Goal: Information Seeking & Learning: Learn about a topic

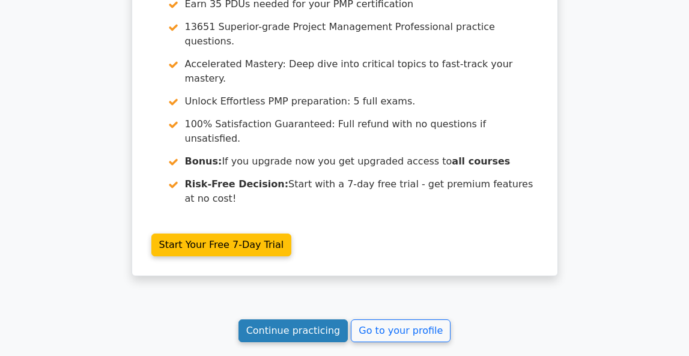
scroll to position [3642, 0]
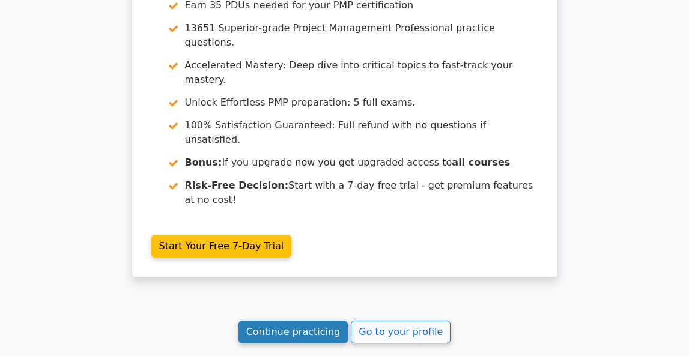
click at [298, 321] on link "Continue practicing" at bounding box center [293, 332] width 110 height 23
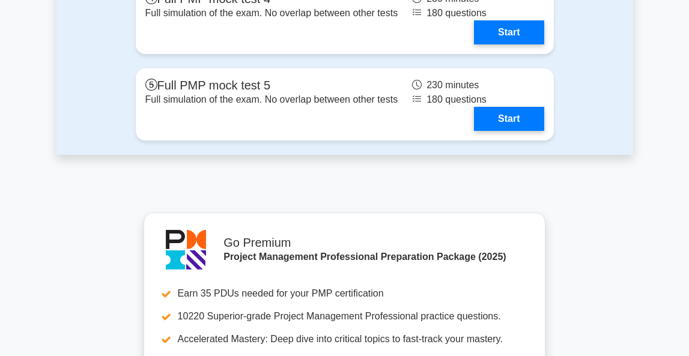
scroll to position [5067, 0]
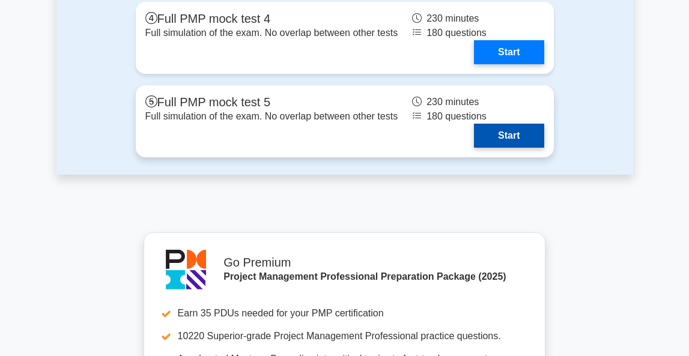
click at [506, 138] on link "Start" at bounding box center [509, 136] width 70 height 24
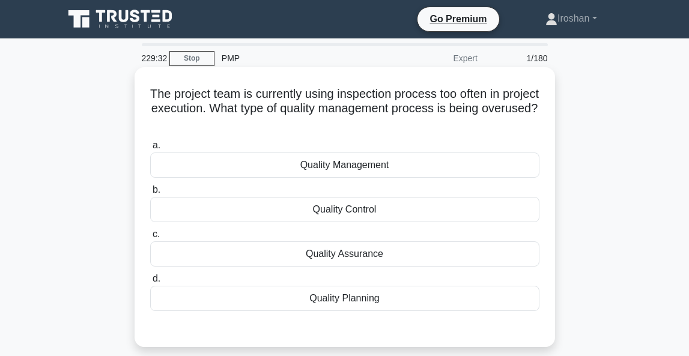
click at [381, 253] on div "Quality Assurance" at bounding box center [344, 253] width 389 height 25
click at [150, 238] on input "c. Quality Assurance" at bounding box center [150, 235] width 0 height 8
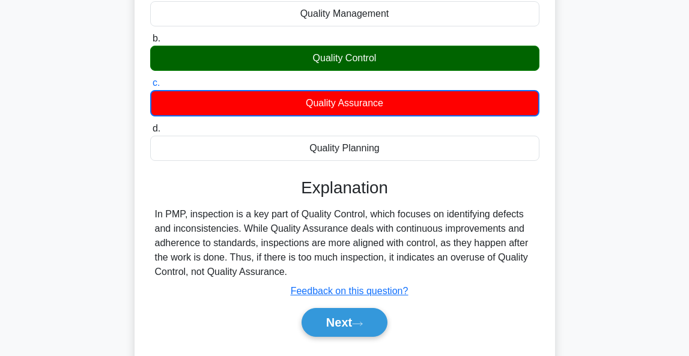
scroll to position [150, 0]
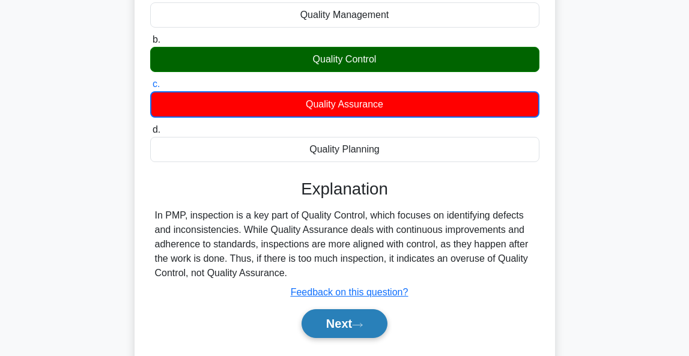
click at [336, 321] on button "Next" at bounding box center [345, 323] width 86 height 29
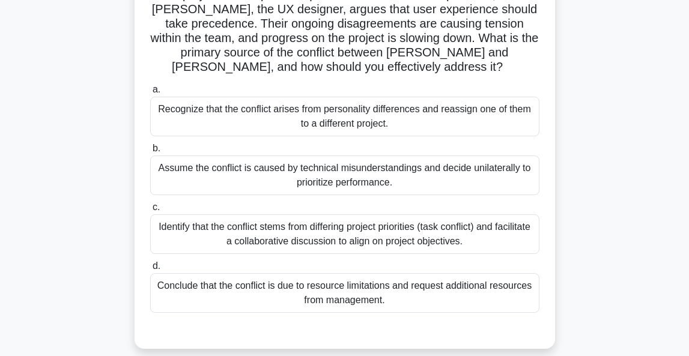
scroll to position [144, 0]
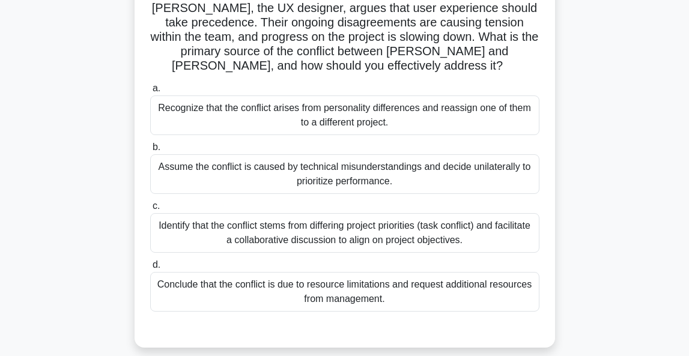
click at [444, 219] on div "Identify that the conflict stems from differing project priorities (task confli…" at bounding box center [344, 233] width 389 height 40
click at [150, 210] on input "c. Identify that the conflict stems from differing project priorities (task con…" at bounding box center [150, 206] width 0 height 8
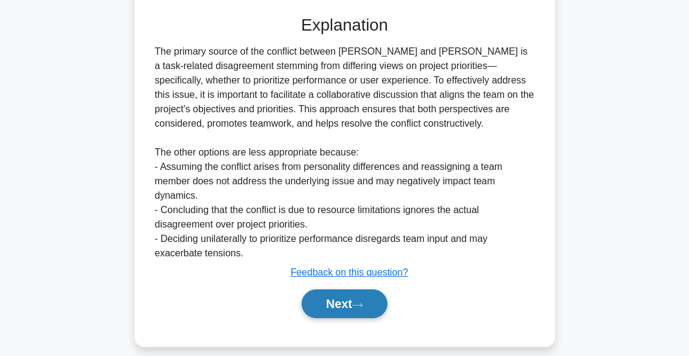
click at [350, 290] on button "Next" at bounding box center [345, 304] width 86 height 29
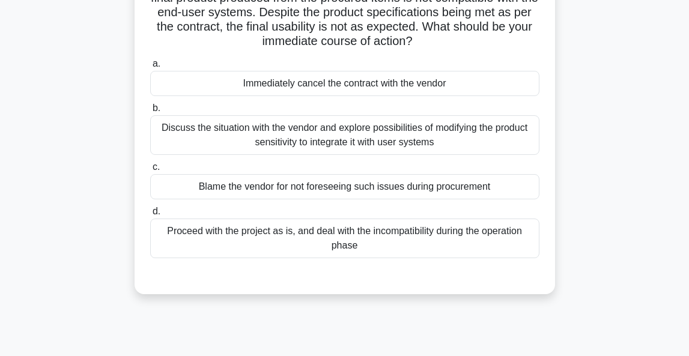
scroll to position [115, 0]
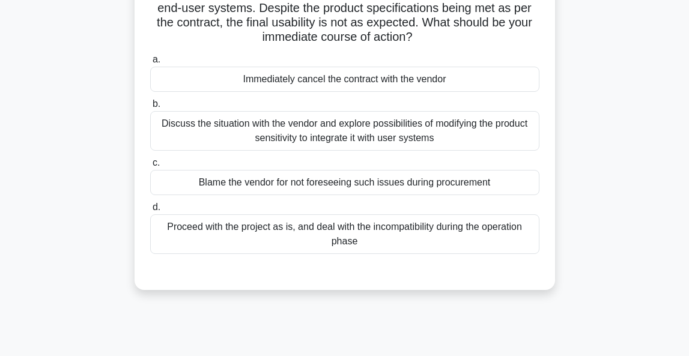
click at [380, 132] on div "Discuss the situation with the vendor and explore possibilities of modifying th…" at bounding box center [344, 131] width 389 height 40
click at [150, 108] on input "b. Discuss the situation with the vendor and explore possibilities of modifying…" at bounding box center [150, 104] width 0 height 8
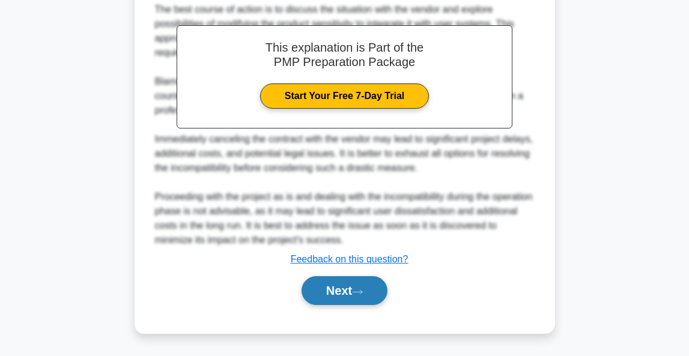
click at [340, 291] on button "Next" at bounding box center [345, 290] width 86 height 29
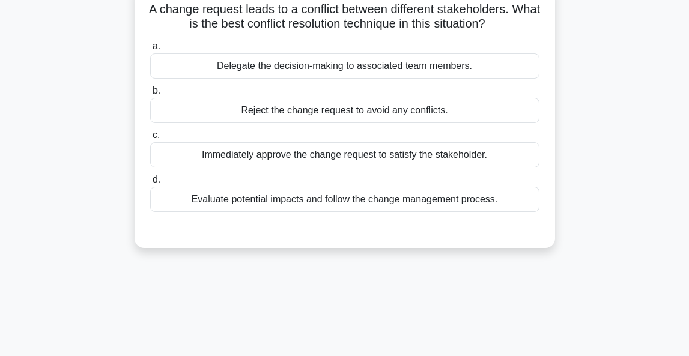
scroll to position [86, 0]
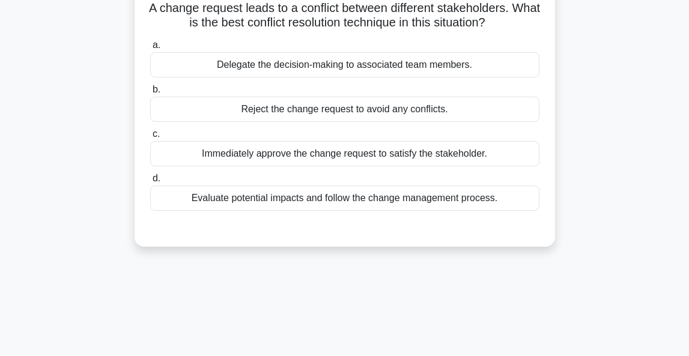
click at [384, 202] on div "Evaluate potential impacts and follow the change management process." at bounding box center [344, 198] width 389 height 25
click at [150, 183] on input "d. Evaluate potential impacts and follow the change management process." at bounding box center [150, 179] width 0 height 8
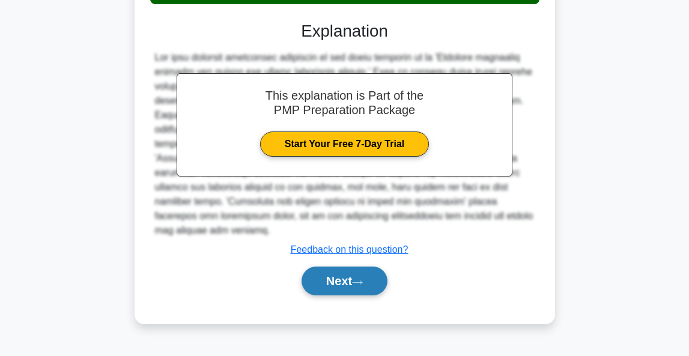
scroll to position [293, 0]
click at [339, 277] on button "Next" at bounding box center [345, 281] width 86 height 29
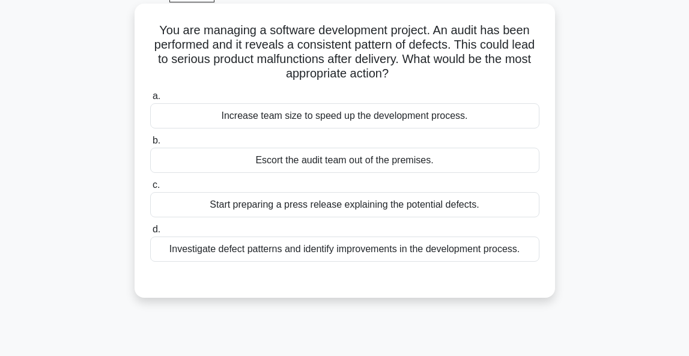
scroll to position [85, 0]
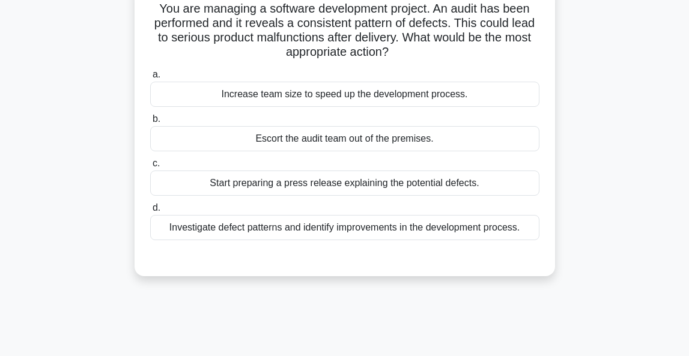
click at [411, 228] on div "Investigate defect patterns and identify improvements in the development proces…" at bounding box center [344, 227] width 389 height 25
click at [150, 212] on input "d. Investigate defect patterns and identify improvements in the development pro…" at bounding box center [150, 208] width 0 height 8
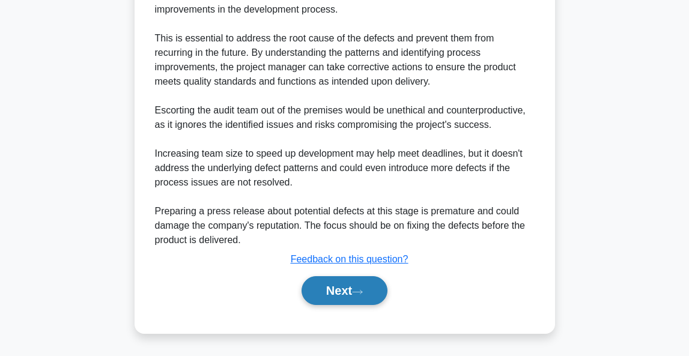
click at [336, 291] on button "Next" at bounding box center [345, 290] width 86 height 29
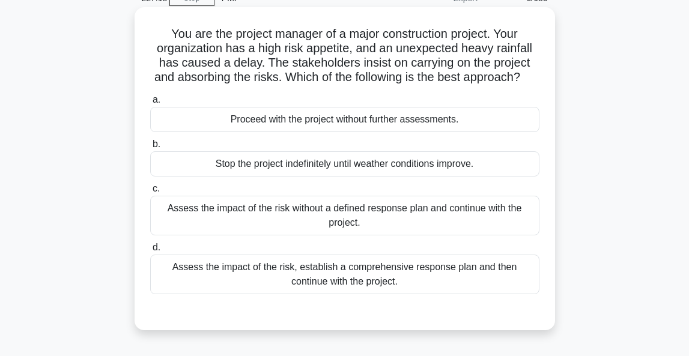
scroll to position [71, 0]
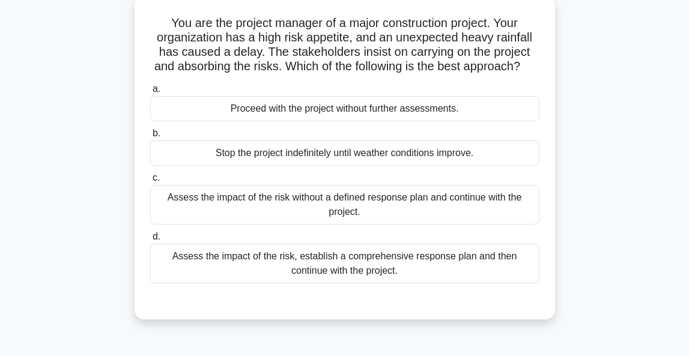
click at [481, 264] on div "Assess the impact of the risk, establish a comprehensive response plan and then…" at bounding box center [344, 264] width 389 height 40
click at [150, 241] on input "d. Assess the impact of the risk, establish a comprehensive response plan and t…" at bounding box center [150, 237] width 0 height 8
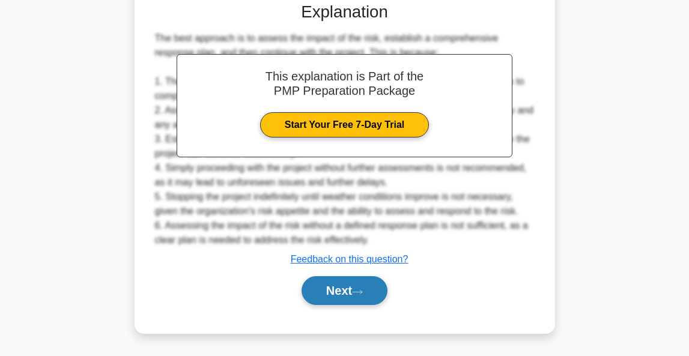
click at [366, 299] on button "Next" at bounding box center [345, 290] width 86 height 29
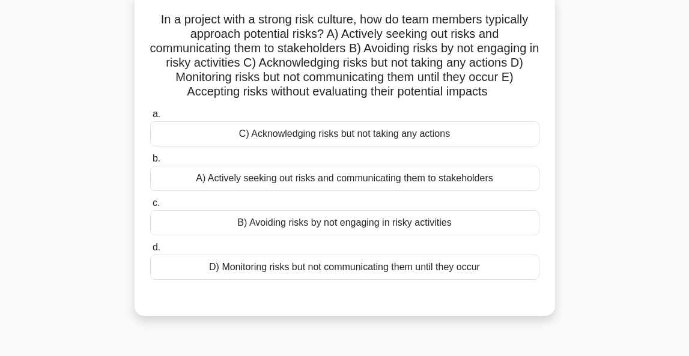
scroll to position [79, 0]
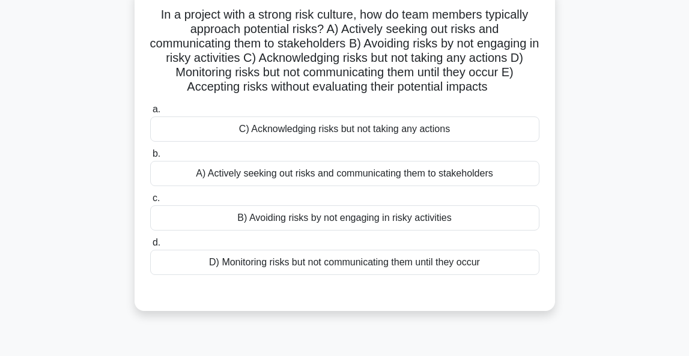
click at [351, 174] on div "A) Actively seeking out risks and communicating them to stakeholders" at bounding box center [344, 173] width 389 height 25
click at [150, 158] on input "b. A) Actively seeking out risks and communicating them to stakeholders" at bounding box center [150, 154] width 0 height 8
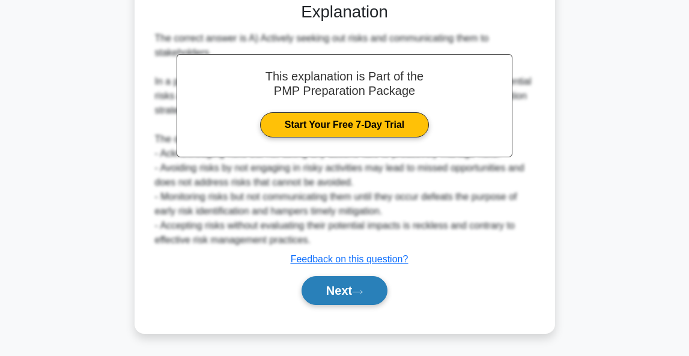
click at [315, 301] on button "Next" at bounding box center [345, 290] width 86 height 29
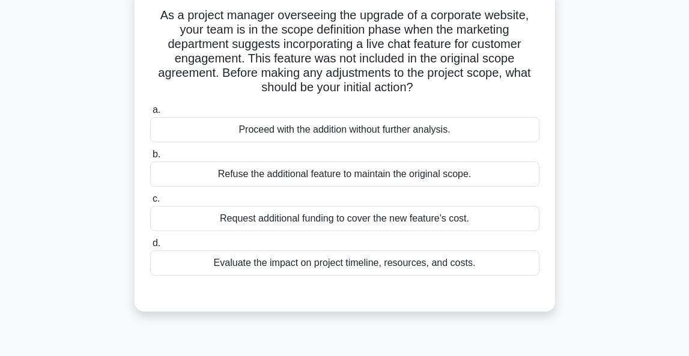
scroll to position [79, 0]
click at [350, 266] on div "Evaluate the impact on project timeline, resources, and costs." at bounding box center [344, 262] width 389 height 25
click at [150, 247] on input "d. Evaluate the impact on project timeline, resources, and costs." at bounding box center [150, 244] width 0 height 8
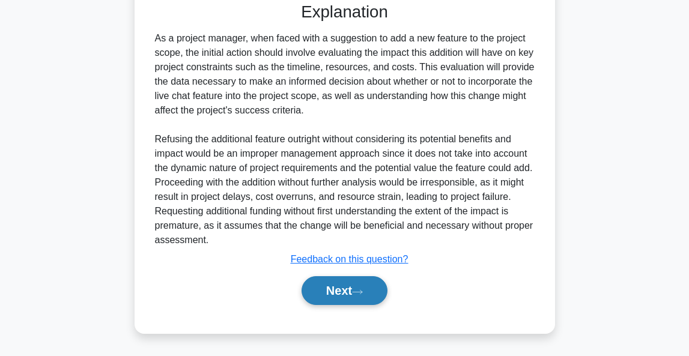
click at [325, 280] on button "Next" at bounding box center [345, 290] width 86 height 29
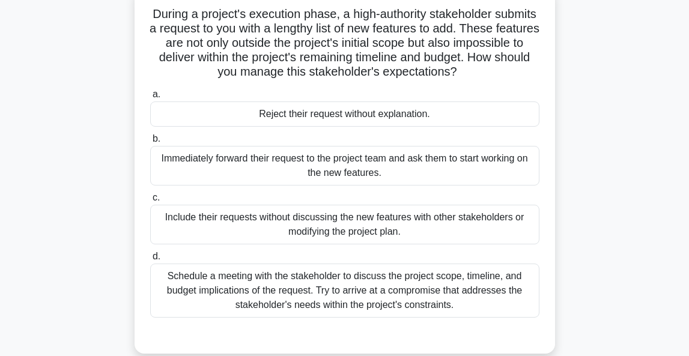
scroll to position [81, 0]
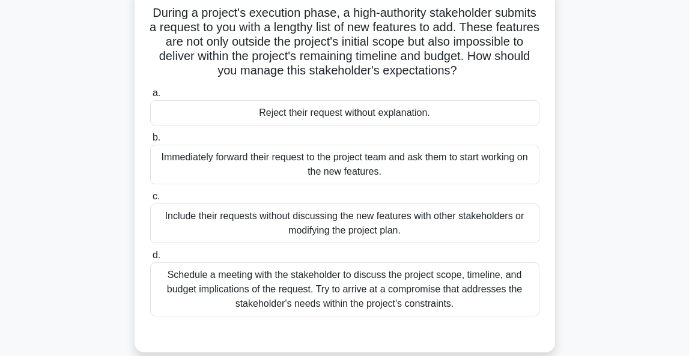
click at [325, 280] on div "Schedule a meeting with the stakeholder to discuss the project scope, timeline,…" at bounding box center [344, 289] width 389 height 54
click at [150, 259] on input "d. Schedule a meeting with the stakeholder to discuss the project scope, timeli…" at bounding box center [150, 256] width 0 height 8
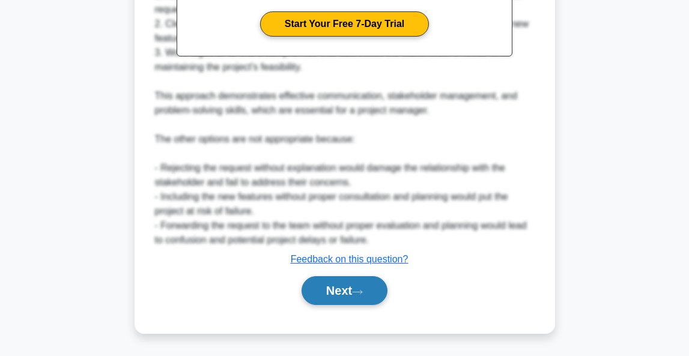
click at [326, 294] on button "Next" at bounding box center [345, 290] width 86 height 29
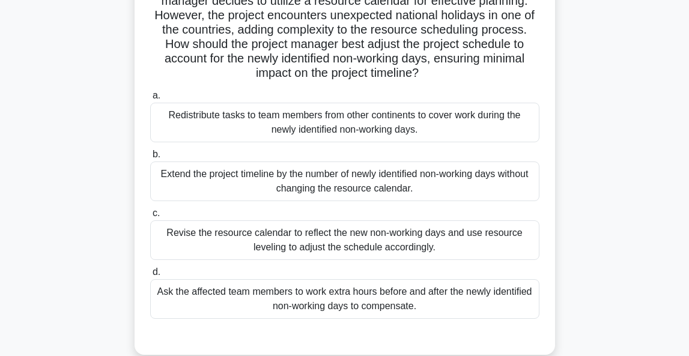
scroll to position [238, 0]
click at [341, 227] on div "Revise the resource calendar to reflect the new non-working days and use resour…" at bounding box center [344, 240] width 389 height 40
click at [150, 217] on input "c. Revise the resource calendar to reflect the new non-working days and use res…" at bounding box center [150, 213] width 0 height 8
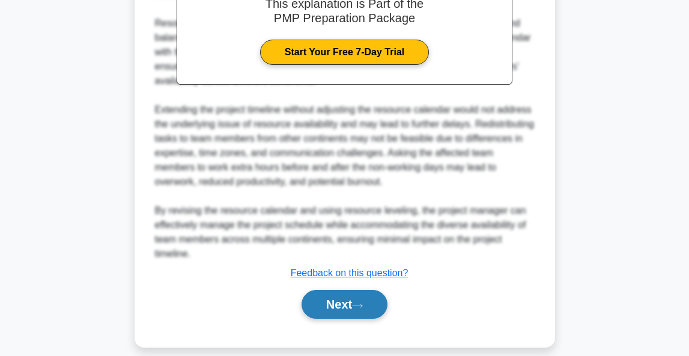
click at [357, 299] on button "Next" at bounding box center [345, 304] width 86 height 29
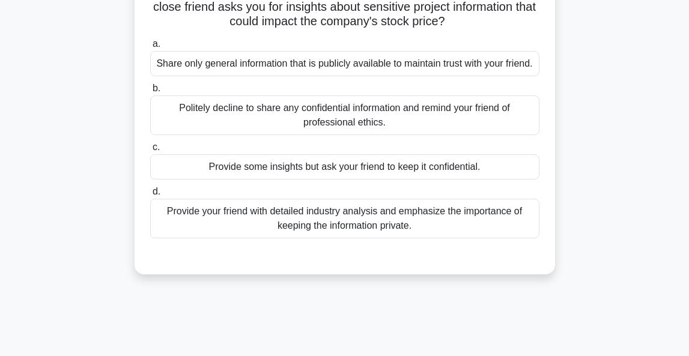
scroll to position [105, 0]
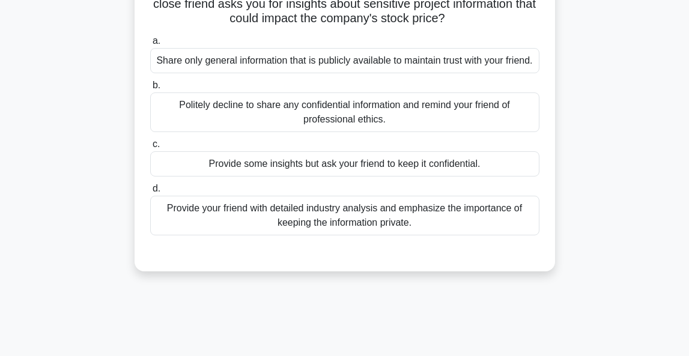
click at [357, 129] on div "Politely decline to share any confidential information and remind your friend o…" at bounding box center [344, 112] width 389 height 40
click at [150, 89] on input "b. Politely decline to share any confidential information and remind your frien…" at bounding box center [150, 86] width 0 height 8
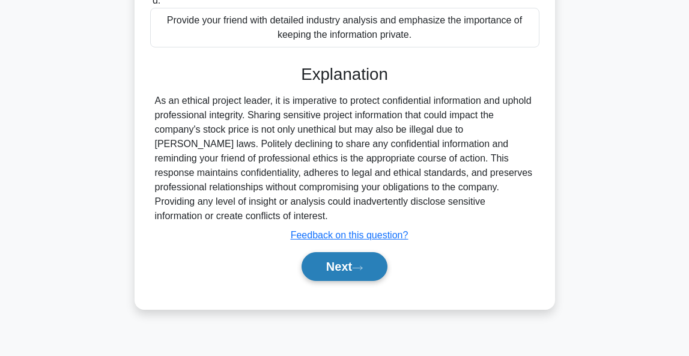
scroll to position [293, 0]
click at [332, 278] on button "Next" at bounding box center [345, 266] width 86 height 29
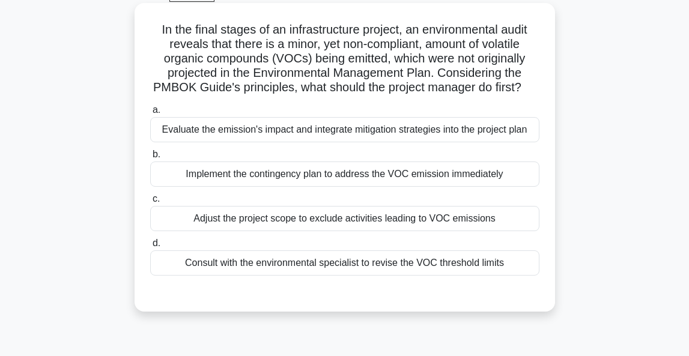
scroll to position [65, 0]
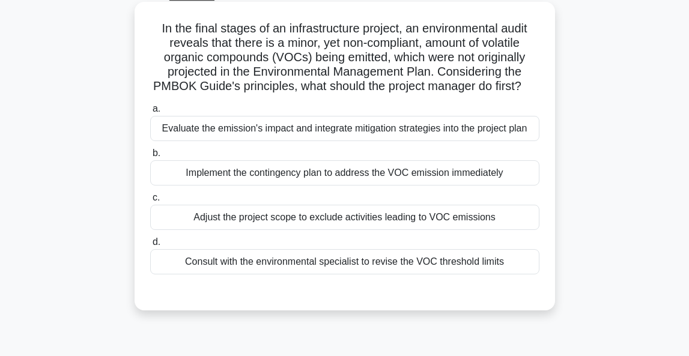
click at [308, 124] on div "Evaluate the emission's impact and integrate mitigation strategies into the pro…" at bounding box center [344, 128] width 389 height 25
click at [150, 113] on input "a. Evaluate the emission's impact and integrate mitigation strategies into the …" at bounding box center [150, 109] width 0 height 8
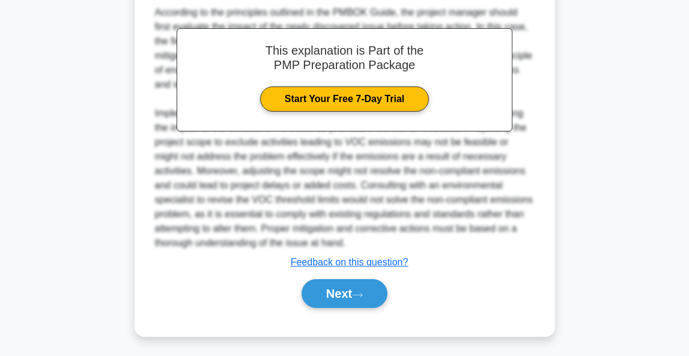
scroll to position [384, 0]
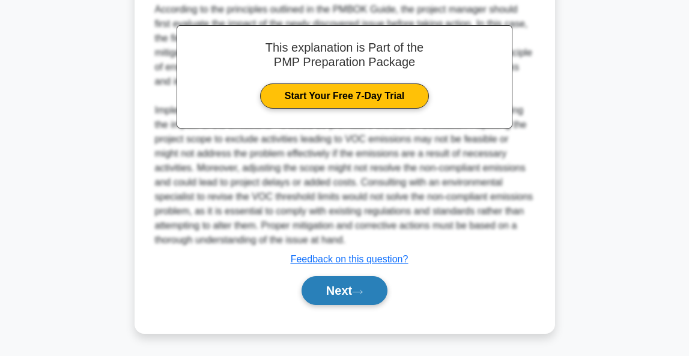
click at [349, 288] on button "Next" at bounding box center [345, 290] width 86 height 29
click at [351, 286] on button "Next" at bounding box center [345, 290] width 86 height 29
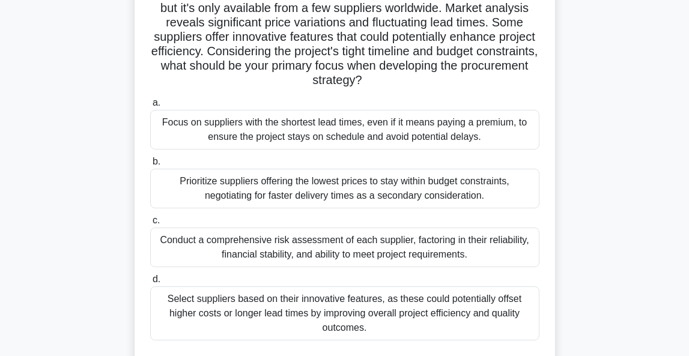
scroll to position [121, 0]
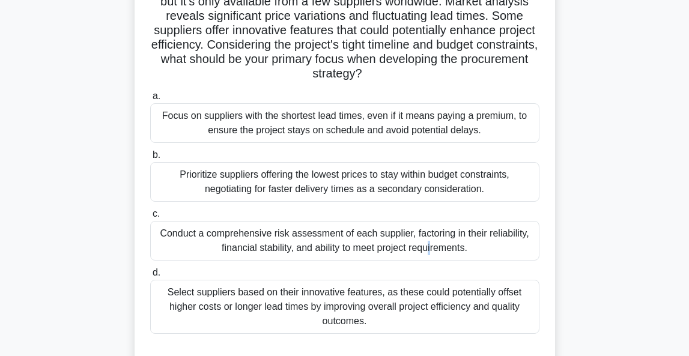
click at [308, 237] on div "Conduct a comprehensive risk assessment of each supplier, factoring in their re…" at bounding box center [344, 241] width 389 height 40
click at [150, 218] on input "c. Conduct a comprehensive risk assessment of each supplier, factoring in their…" at bounding box center [150, 214] width 0 height 8
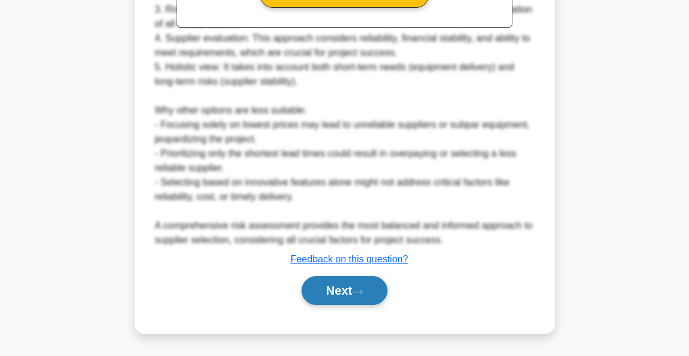
click at [310, 285] on button "Next" at bounding box center [345, 290] width 86 height 29
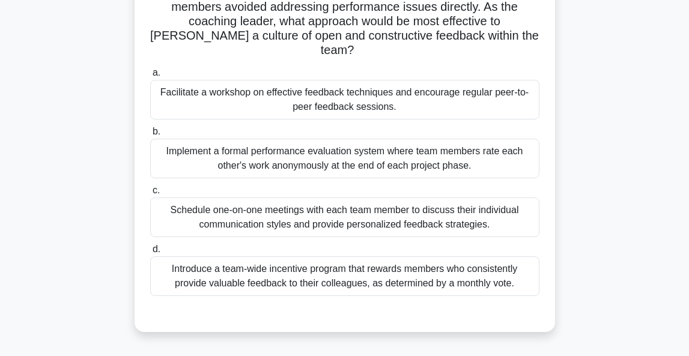
scroll to position [160, 0]
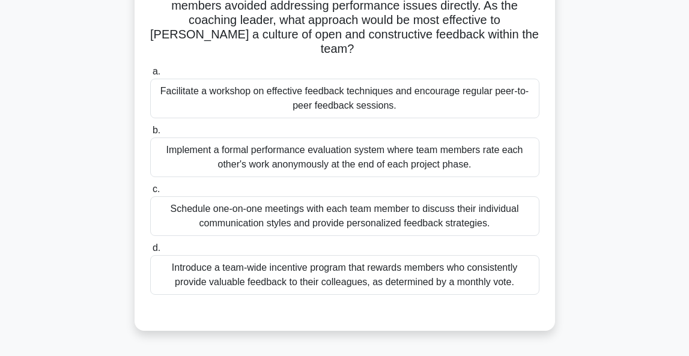
click at [341, 91] on div "Facilitate a workshop on effective feedback techniques and encourage regular pe…" at bounding box center [344, 99] width 389 height 40
click at [150, 76] on input "a. Facilitate a workshop on effective feedback techniques and encourage regular…" at bounding box center [150, 72] width 0 height 8
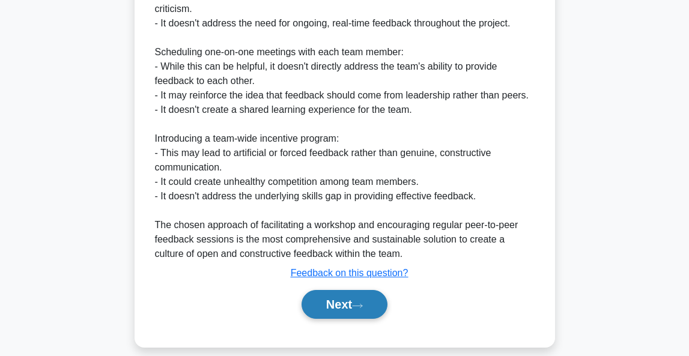
click at [326, 293] on button "Next" at bounding box center [345, 304] width 86 height 29
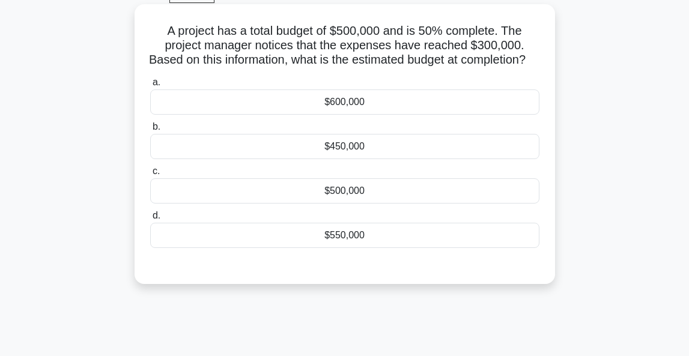
scroll to position [65, 0]
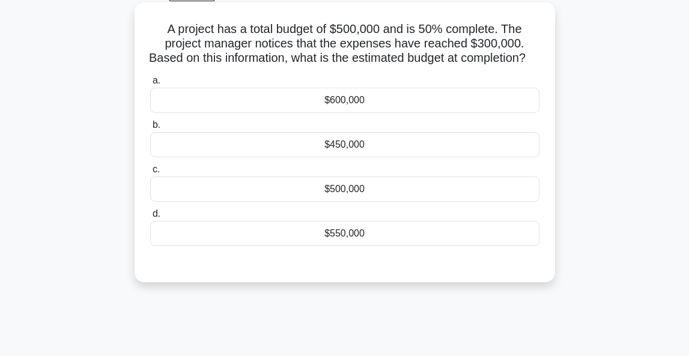
click at [393, 113] on div "$600,000" at bounding box center [344, 100] width 389 height 25
click at [150, 85] on input "a. $600,000" at bounding box center [150, 81] width 0 height 8
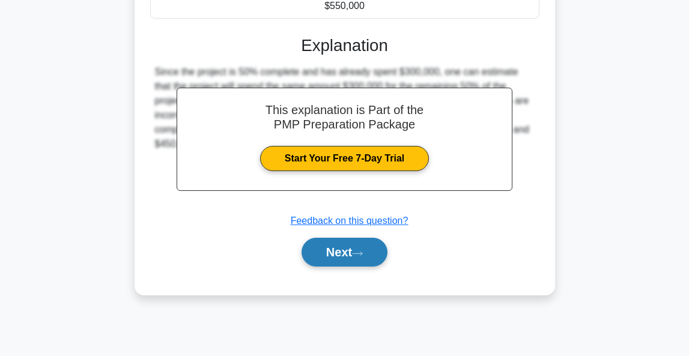
click at [339, 267] on button "Next" at bounding box center [345, 252] width 86 height 29
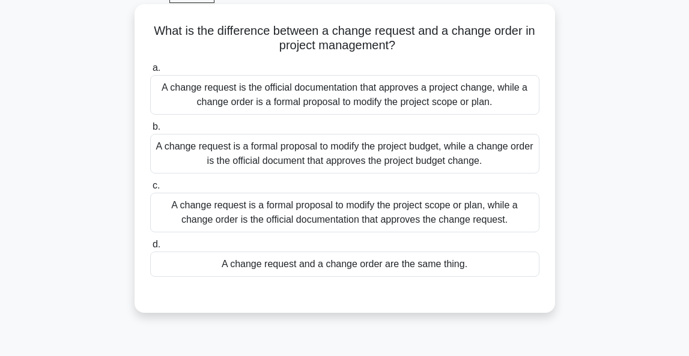
scroll to position [73, 0]
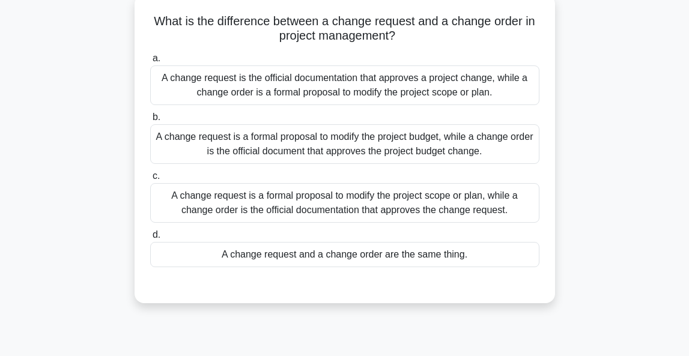
click at [415, 210] on div "A change request is a formal proposal to modify the project scope or plan, whil…" at bounding box center [344, 203] width 389 height 40
click at [150, 180] on input "c. A change request is a formal proposal to modify the project scope or plan, w…" at bounding box center [150, 176] width 0 height 8
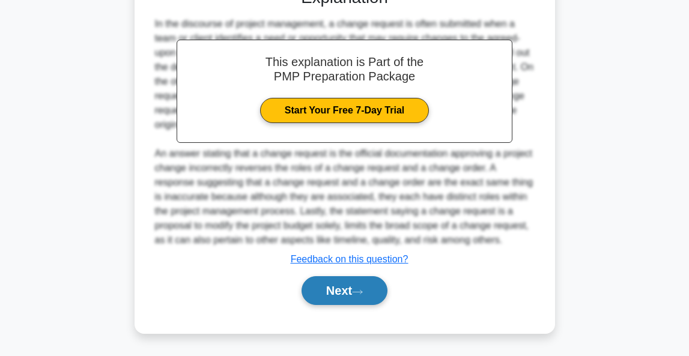
click at [354, 297] on button "Next" at bounding box center [345, 290] width 86 height 29
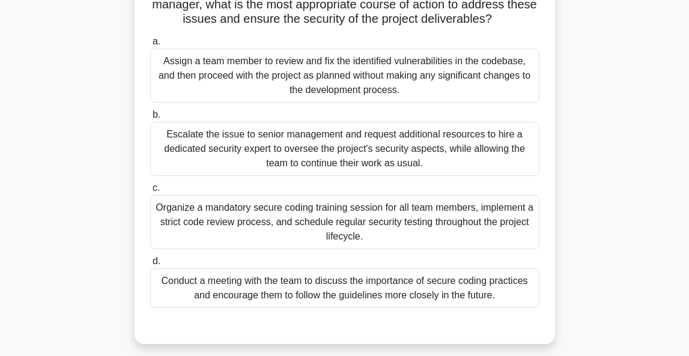
scroll to position [169, 0]
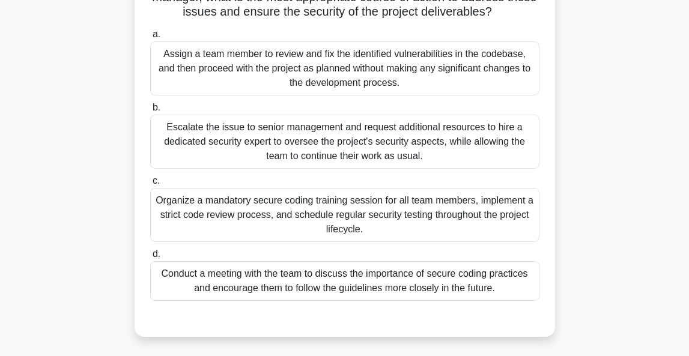
click at [450, 281] on div "Conduct a meeting with the team to discuss the importance of secure coding prac…" at bounding box center [344, 281] width 389 height 40
click at [150, 258] on input "d. Conduct a meeting with the team to discuss the importance of secure coding p…" at bounding box center [150, 254] width 0 height 8
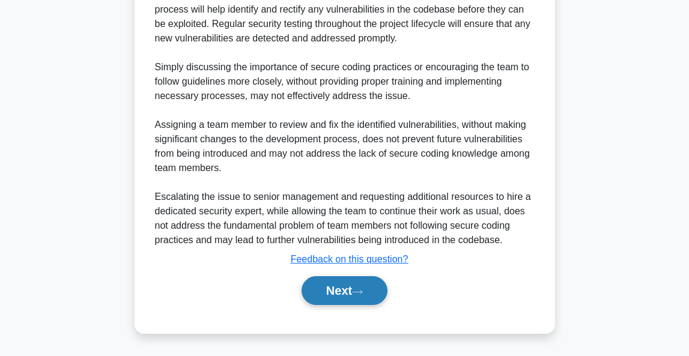
click at [348, 294] on button "Next" at bounding box center [345, 290] width 86 height 29
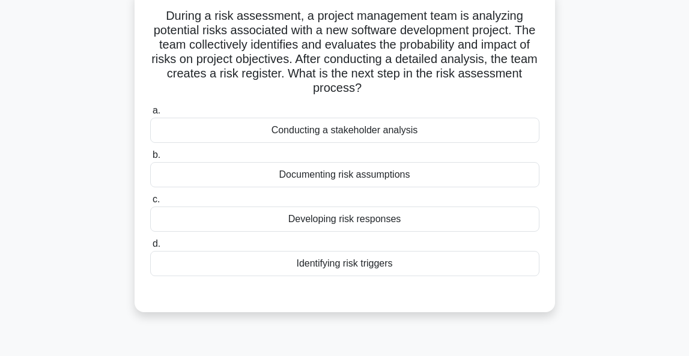
scroll to position [80, 0]
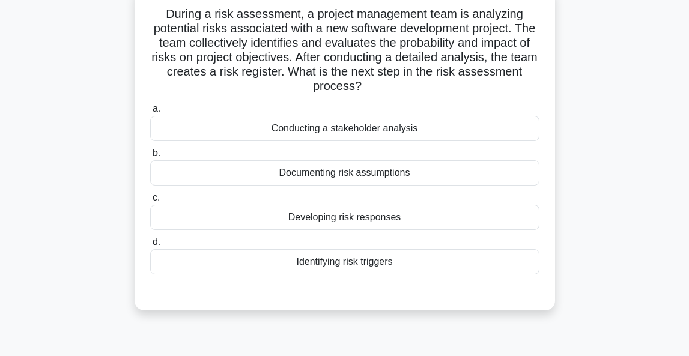
click at [370, 221] on div "Developing risk responses" at bounding box center [344, 217] width 389 height 25
click at [150, 202] on input "c. Developing risk responses" at bounding box center [150, 198] width 0 height 8
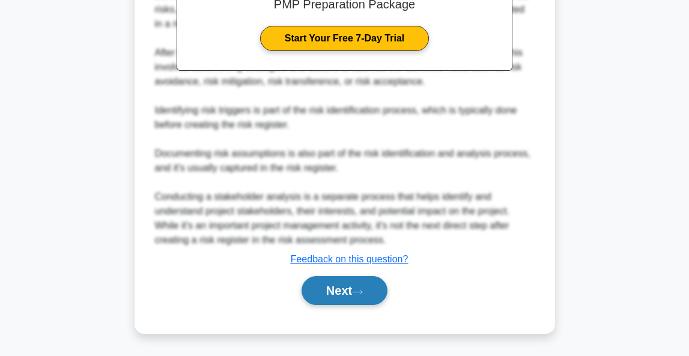
click at [335, 290] on button "Next" at bounding box center [345, 290] width 86 height 29
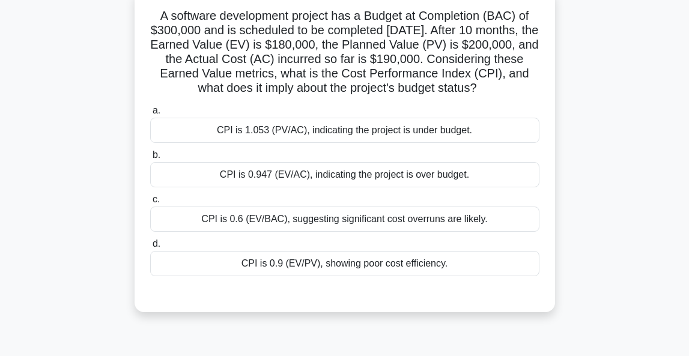
scroll to position [79, 0]
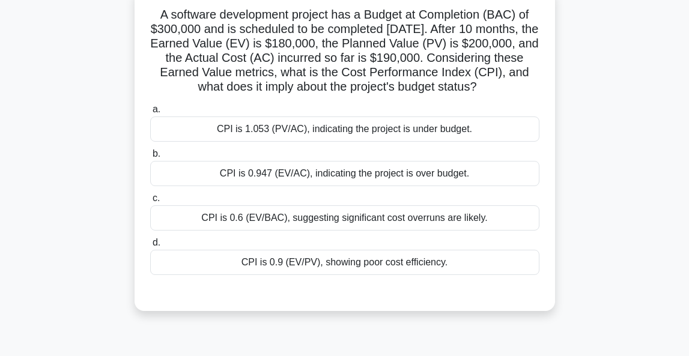
click at [336, 186] on div "CPI is 0.947 (EV/AC), indicating the project is over budget." at bounding box center [344, 173] width 389 height 25
click at [150, 158] on input "b. CPI is 0.947 (EV/AC), indicating the project is over budget." at bounding box center [150, 154] width 0 height 8
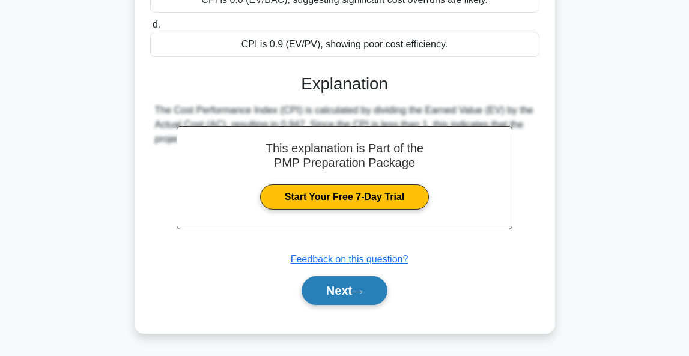
click at [321, 286] on button "Next" at bounding box center [345, 290] width 86 height 29
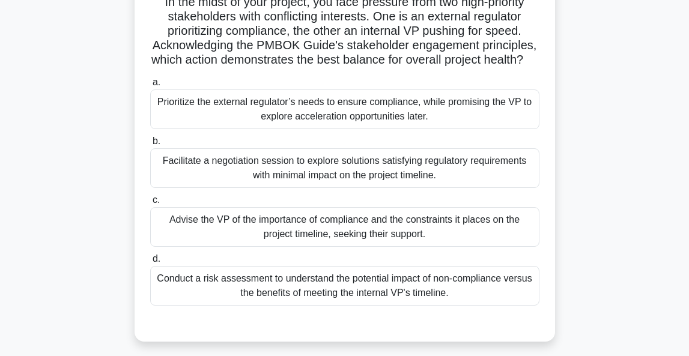
scroll to position [93, 0]
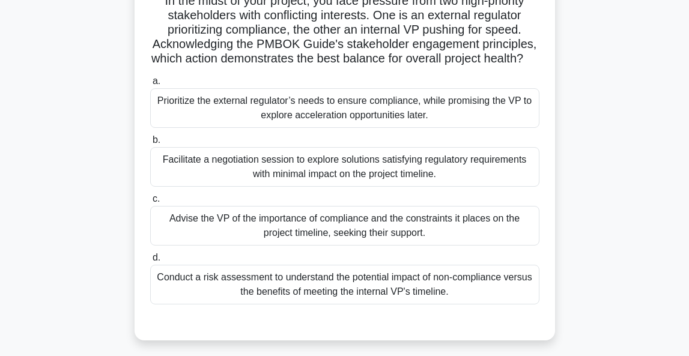
click at [374, 168] on div "Facilitate a negotiation session to explore solutions satisfying regulatory req…" at bounding box center [344, 167] width 389 height 40
click at [150, 144] on input "b. Facilitate a negotiation session to explore solutions satisfying regulatory …" at bounding box center [150, 140] width 0 height 8
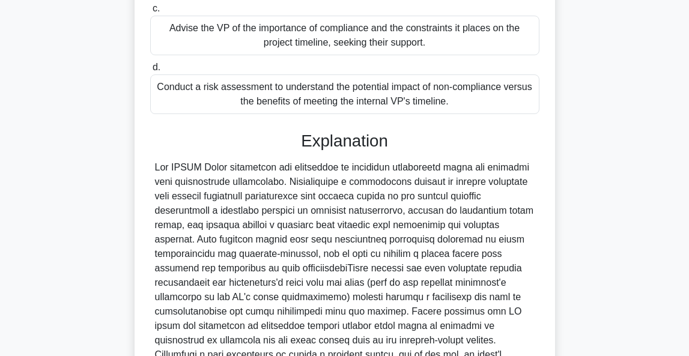
scroll to position [388, 0]
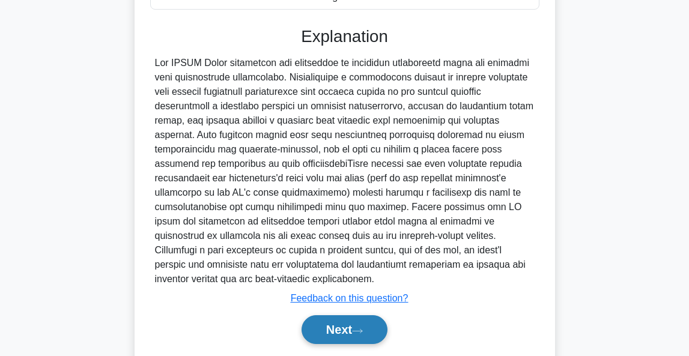
click at [330, 334] on button "Next" at bounding box center [345, 329] width 86 height 29
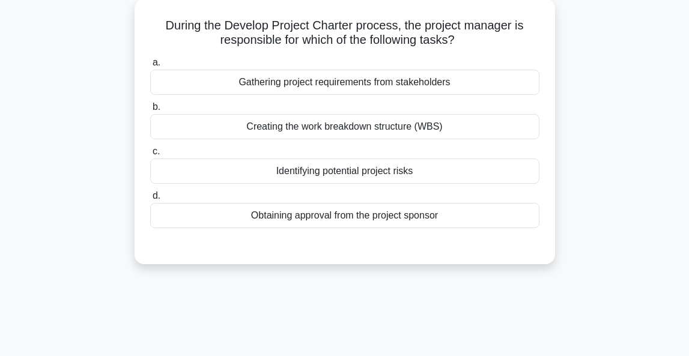
scroll to position [71, 0]
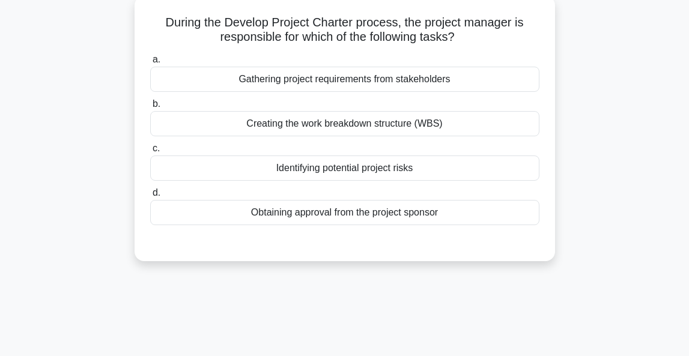
click at [394, 82] on div "Gathering project requirements from stakeholders" at bounding box center [344, 79] width 389 height 25
click at [150, 64] on input "a. Gathering project requirements from stakeholders" at bounding box center [150, 60] width 0 height 8
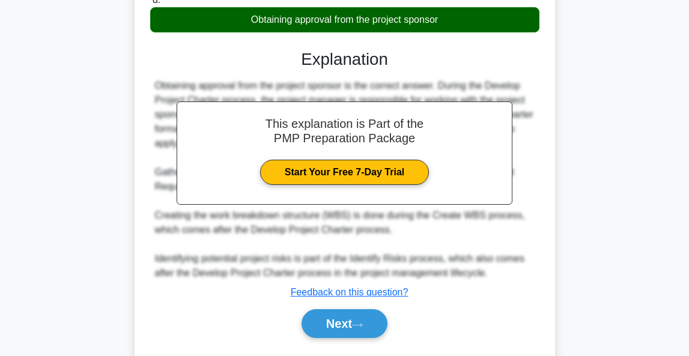
scroll to position [282, 0]
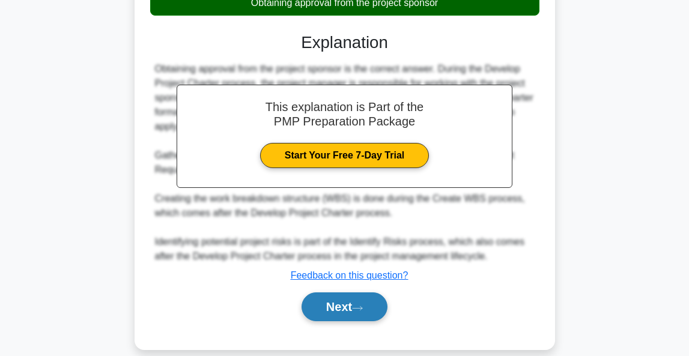
click at [365, 303] on button "Next" at bounding box center [345, 307] width 86 height 29
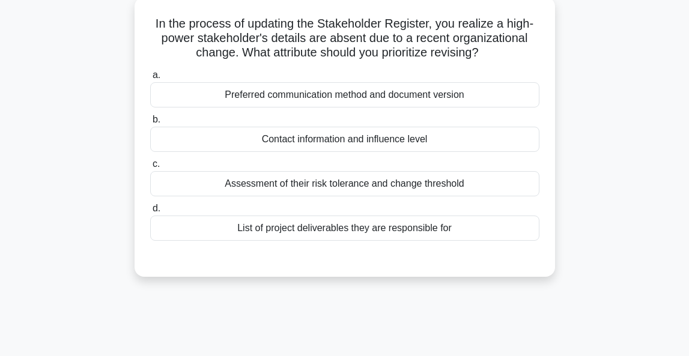
scroll to position [74, 0]
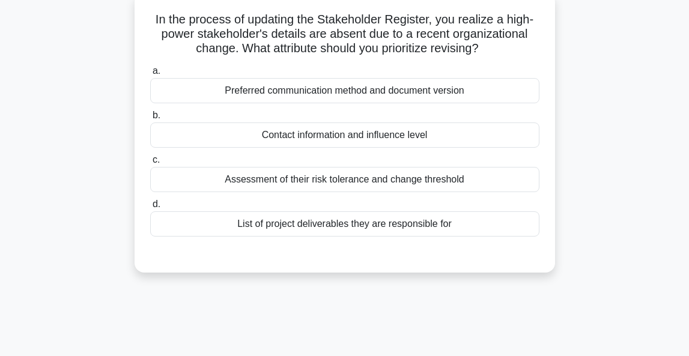
click at [328, 90] on div "Preferred communication method and document version" at bounding box center [344, 90] width 389 height 25
click at [150, 75] on input "a. Preferred communication method and document version" at bounding box center [150, 71] width 0 height 8
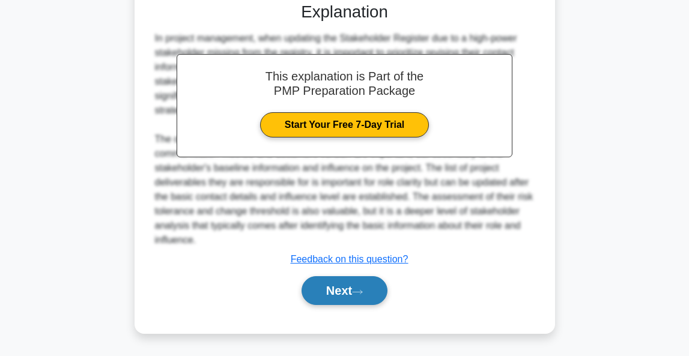
click at [359, 303] on button "Next" at bounding box center [345, 290] width 86 height 29
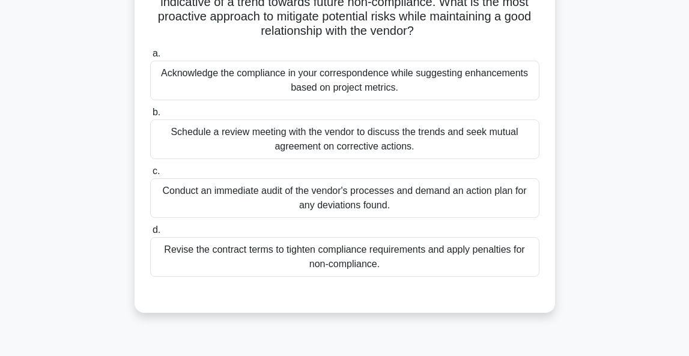
scroll to position [109, 0]
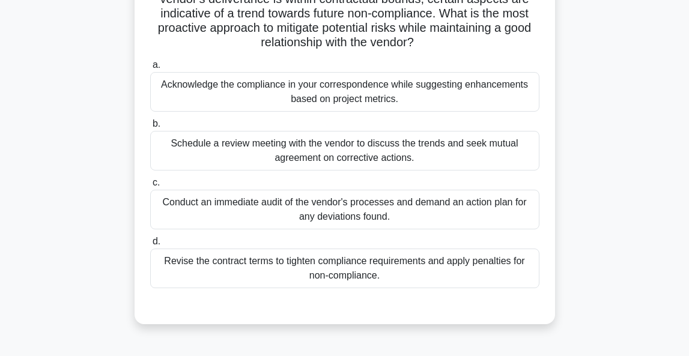
click at [364, 155] on div "Schedule a review meeting with the vendor to discuss the trends and seek mutual…" at bounding box center [344, 151] width 389 height 40
click at [150, 128] on input "b. Schedule a review meeting with the vendor to discuss the trends and seek mut…" at bounding box center [150, 124] width 0 height 8
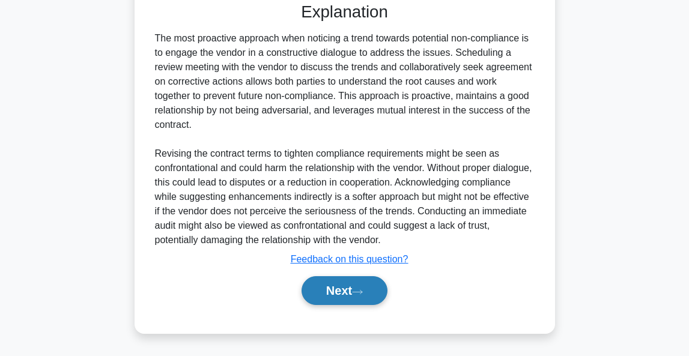
click at [333, 290] on button "Next" at bounding box center [345, 290] width 86 height 29
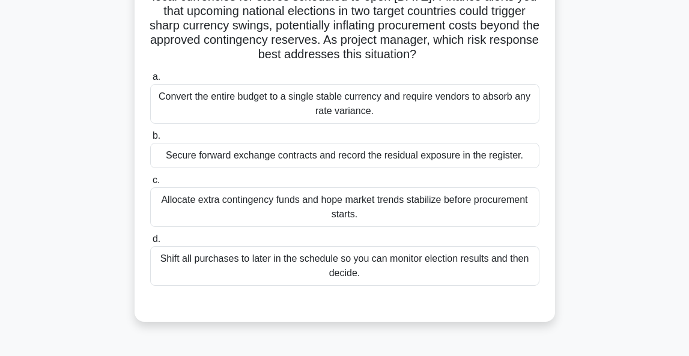
scroll to position [118, 0]
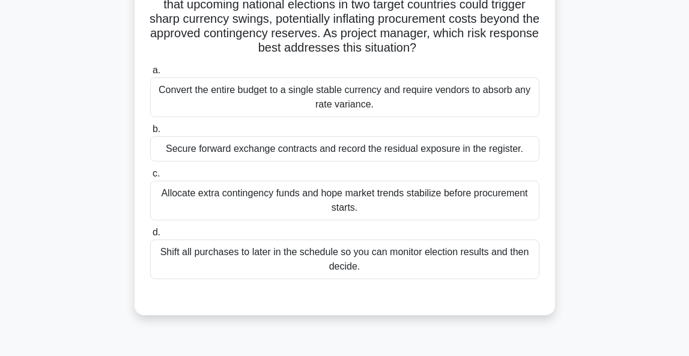
click at [327, 153] on div "Secure forward exchange contracts and record the residual exposure in the regis…" at bounding box center [344, 148] width 389 height 25
click at [150, 133] on input "b. Secure forward exchange contracts and record the residual exposure in the re…" at bounding box center [150, 130] width 0 height 8
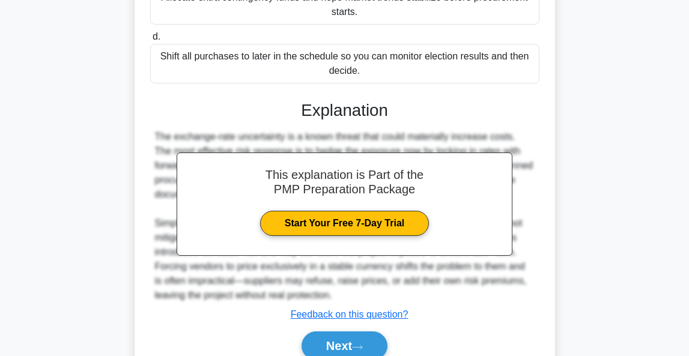
scroll to position [338, 0]
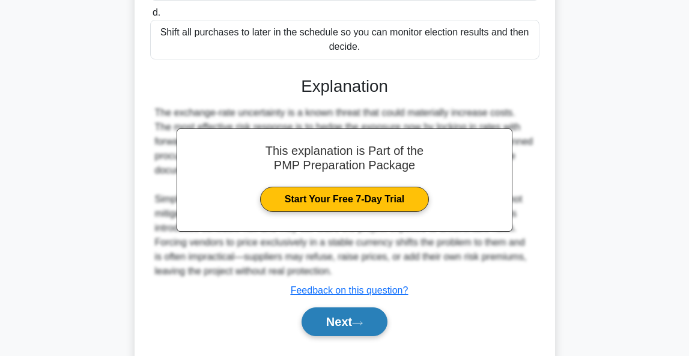
click at [342, 320] on button "Next" at bounding box center [345, 322] width 86 height 29
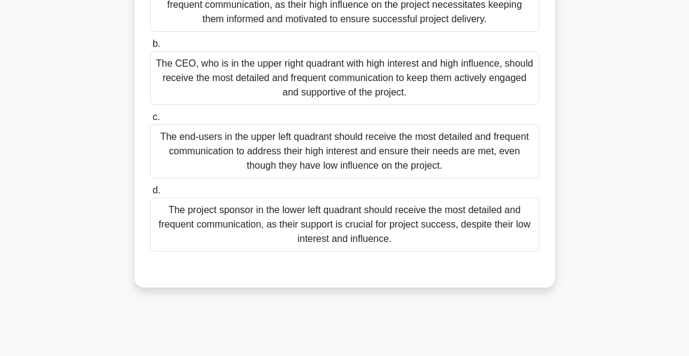
scroll to position [268, 0]
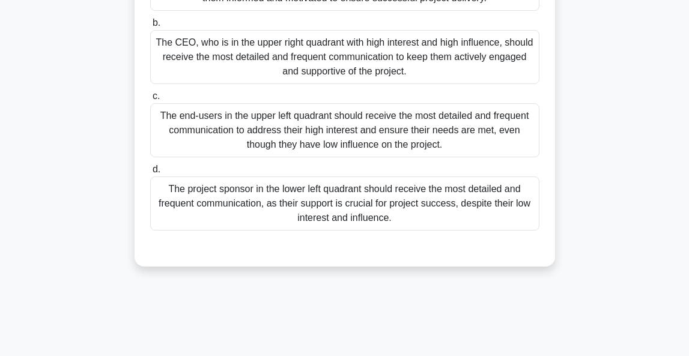
click at [402, 213] on div "The project sponsor in the lower left quadrant should receive the most detailed…" at bounding box center [344, 204] width 389 height 54
click at [150, 174] on input "d. The project sponsor in the lower left quadrant should receive the most detai…" at bounding box center [150, 170] width 0 height 8
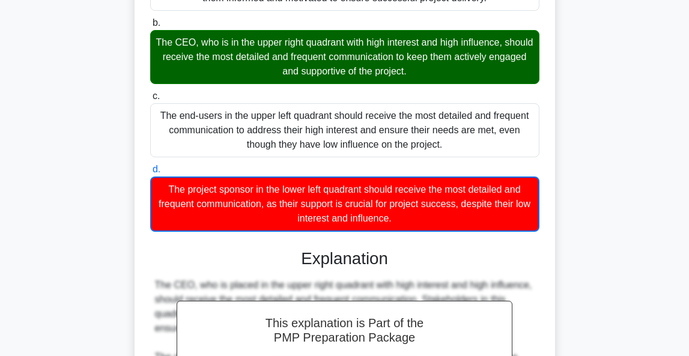
scroll to position [238, 1]
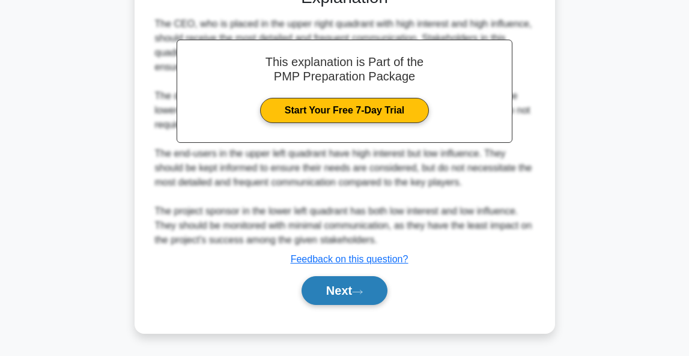
click at [344, 295] on button "Next" at bounding box center [345, 290] width 86 height 29
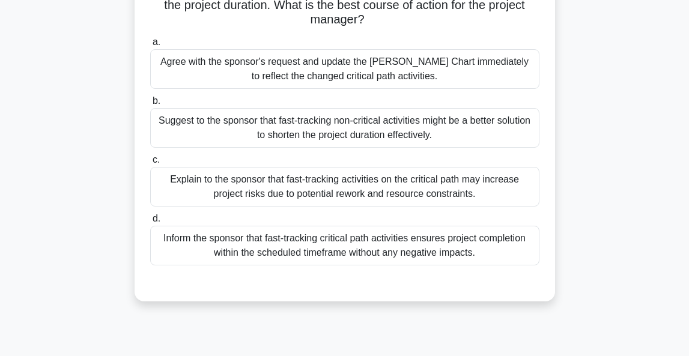
scroll to position [149, 0]
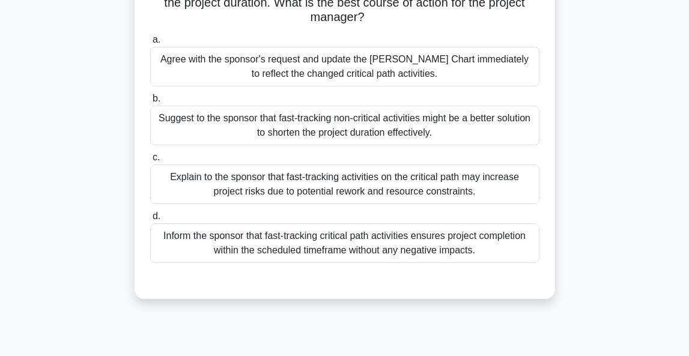
click at [441, 180] on div "Explain to the sponsor that fast-tracking activities on the critical path may i…" at bounding box center [344, 185] width 389 height 40
click at [150, 162] on input "c. Explain to the sponsor that fast-tracking activities on the critical path ma…" at bounding box center [150, 158] width 0 height 8
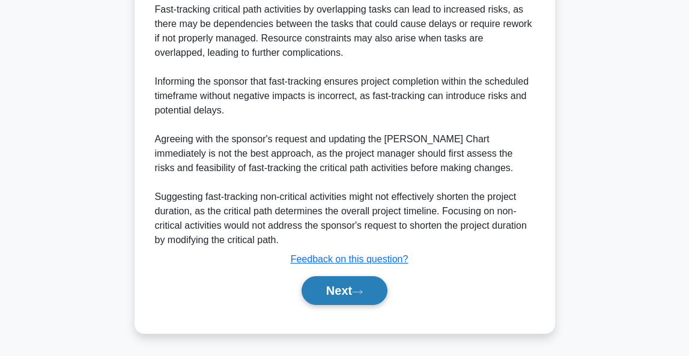
click at [359, 300] on button "Next" at bounding box center [345, 290] width 86 height 29
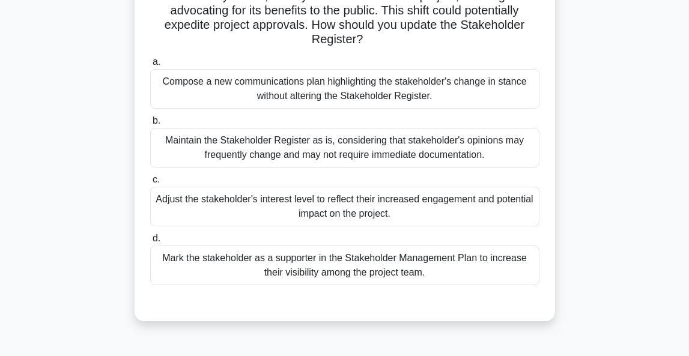
scroll to position [115, 0]
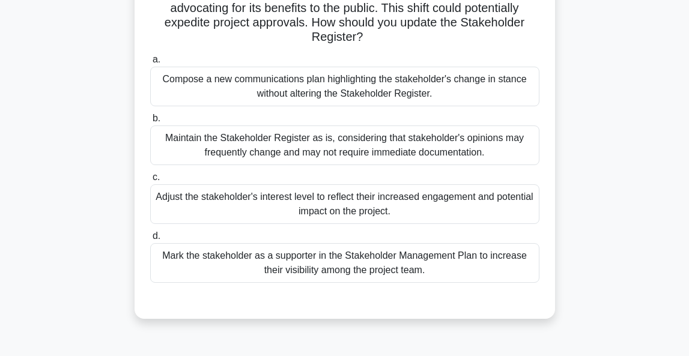
click at [422, 196] on div "Adjust the stakeholder's interest level to reflect their increased engagement a…" at bounding box center [344, 204] width 389 height 40
click at [150, 181] on input "c. Adjust the stakeholder's interest level to reflect their increased engagemen…" at bounding box center [150, 178] width 0 height 8
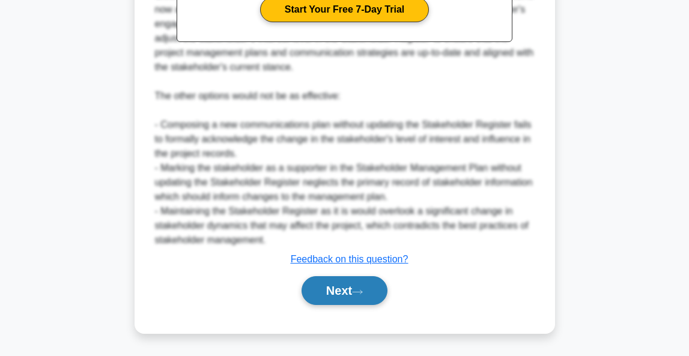
click at [358, 286] on button "Next" at bounding box center [345, 290] width 86 height 29
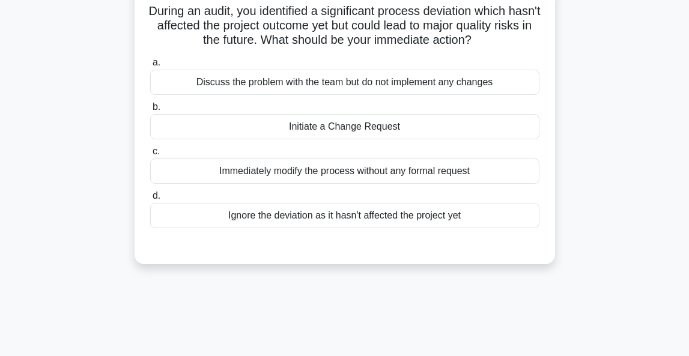
scroll to position [63, 0]
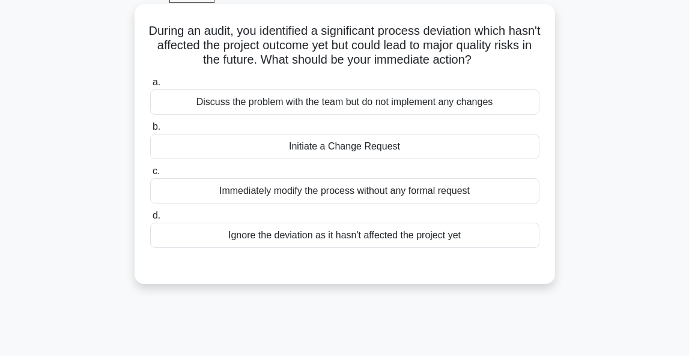
click at [346, 105] on div "Discuss the problem with the team but do not implement any changes" at bounding box center [344, 101] width 389 height 25
click at [150, 86] on input "a. Discuss the problem with the team but do not implement any changes" at bounding box center [150, 83] width 0 height 8
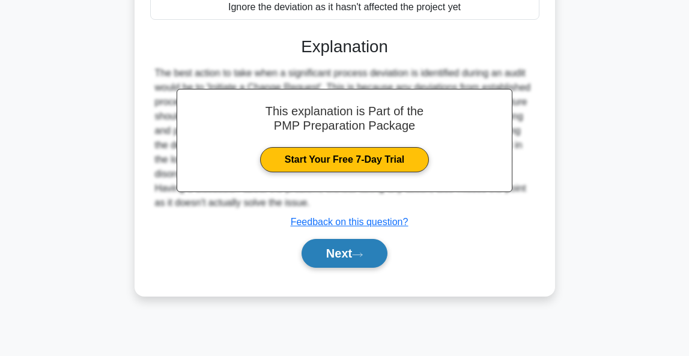
scroll to position [293, 0]
click at [310, 258] on button "Next" at bounding box center [345, 253] width 86 height 29
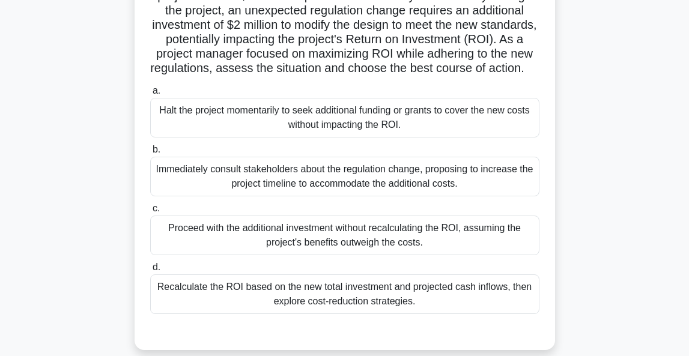
scroll to position [143, 0]
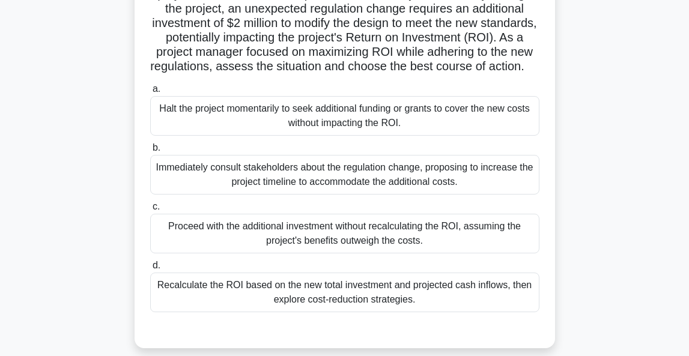
click at [390, 311] on div "Recalculate the ROI based on the new total investment and projected cash inflow…" at bounding box center [344, 293] width 389 height 40
click at [150, 270] on input "d. Recalculate the ROI based on the new total investment and projected cash inf…" at bounding box center [150, 266] width 0 height 8
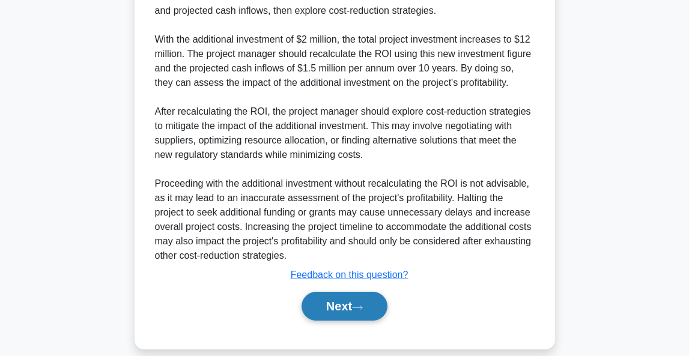
click at [353, 321] on button "Next" at bounding box center [345, 306] width 86 height 29
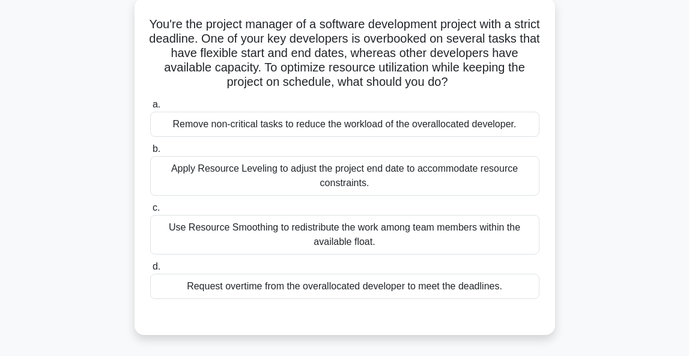
scroll to position [70, 0]
click at [309, 231] on div "Use Resource Smoothing to redistribute the work among team members within the a…" at bounding box center [344, 235] width 389 height 40
click at [150, 212] on input "c. Use Resource Smoothing to redistribute the work among team members within th…" at bounding box center [150, 208] width 0 height 8
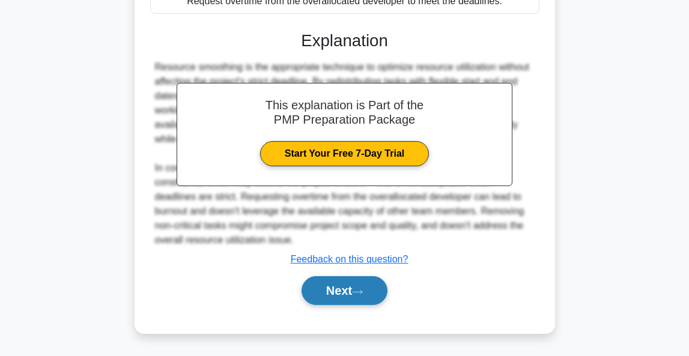
click at [322, 298] on button "Next" at bounding box center [345, 290] width 86 height 29
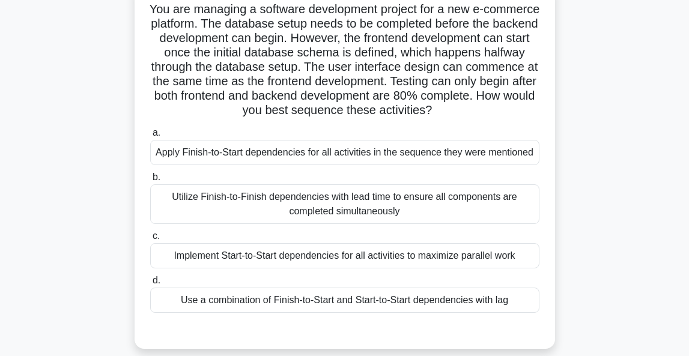
scroll to position [85, 0]
click at [445, 293] on div "Use a combination of Finish-to-Start and Start-to-Start dependencies with lag" at bounding box center [344, 300] width 389 height 25
click at [150, 285] on input "d. Use a combination of Finish-to-Start and Start-to-Start dependencies with lag" at bounding box center [150, 281] width 0 height 8
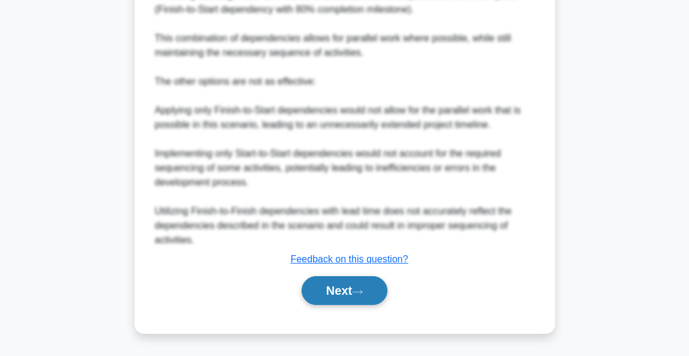
click at [363, 291] on icon at bounding box center [357, 292] width 11 height 7
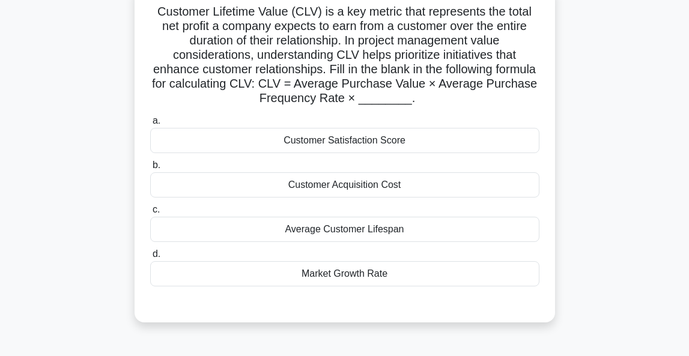
scroll to position [81, 0]
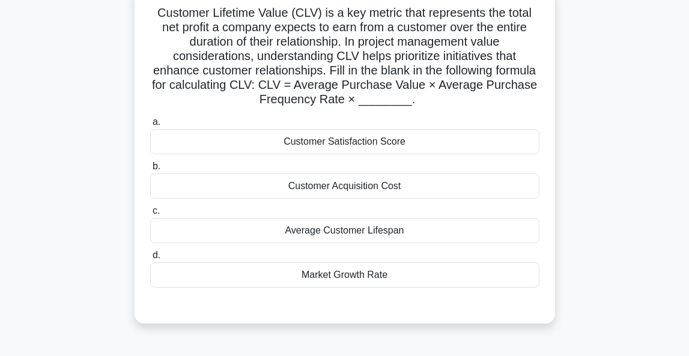
click at [376, 232] on div "Average Customer Lifespan" at bounding box center [344, 230] width 389 height 25
click at [150, 215] on input "c. Average Customer Lifespan" at bounding box center [150, 211] width 0 height 8
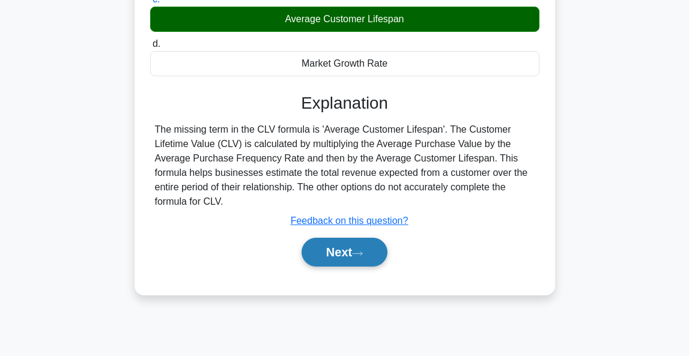
scroll to position [293, 0]
click at [344, 250] on button "Next" at bounding box center [345, 252] width 86 height 29
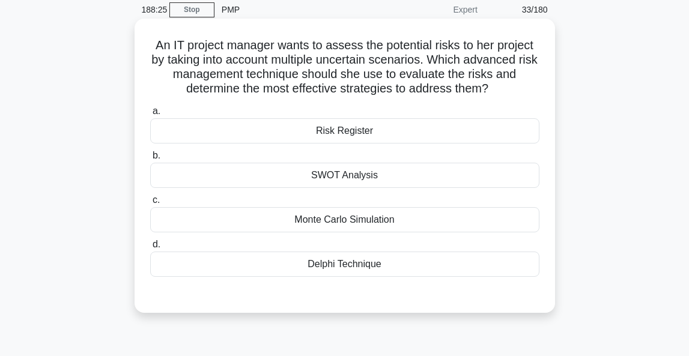
scroll to position [70, 0]
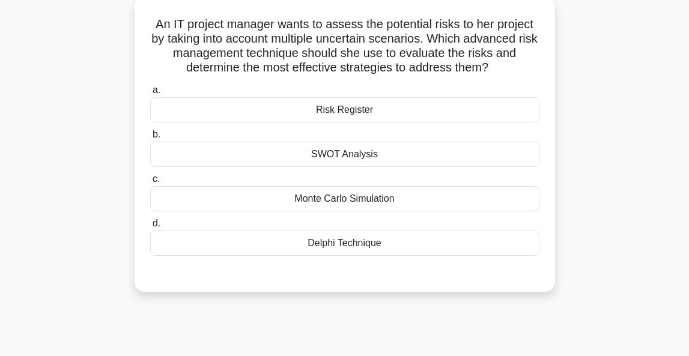
click at [327, 197] on div "Monte Carlo Simulation" at bounding box center [344, 198] width 389 height 25
click at [150, 183] on input "c. Monte Carlo Simulation" at bounding box center [150, 179] width 0 height 8
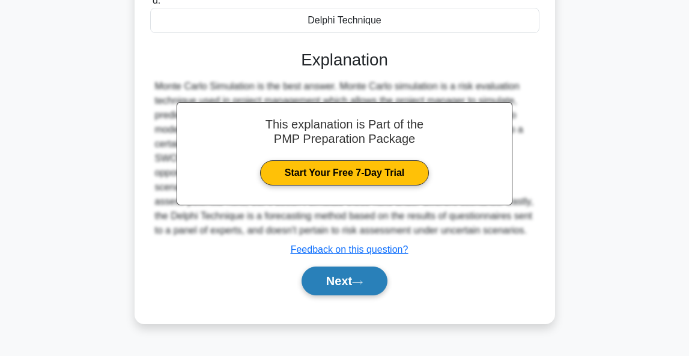
scroll to position [293, 0]
click at [329, 278] on button "Next" at bounding box center [345, 281] width 86 height 29
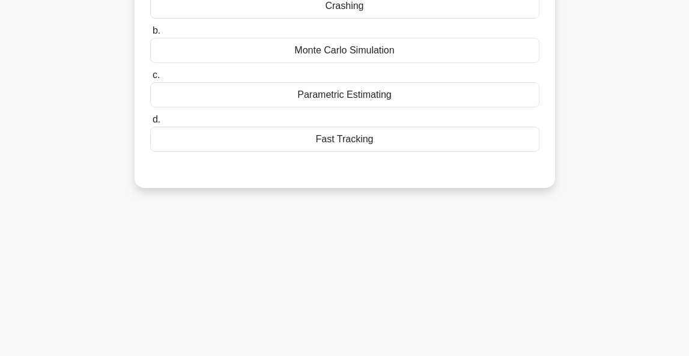
scroll to position [82, 0]
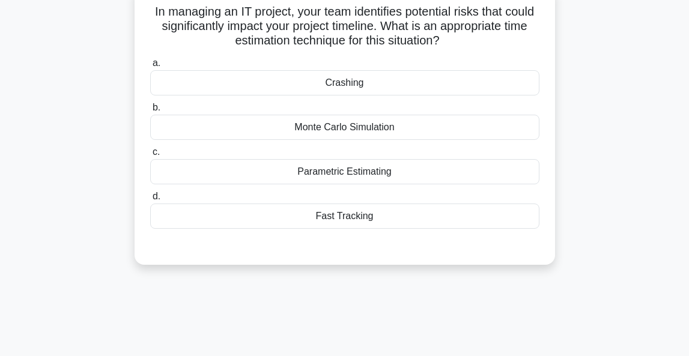
click at [384, 175] on div "Parametric Estimating" at bounding box center [344, 171] width 389 height 25
click at [150, 156] on input "c. Parametric Estimating" at bounding box center [150, 152] width 0 height 8
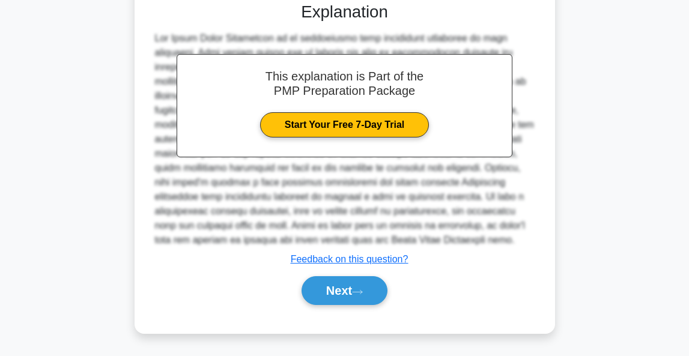
scroll to position [328, 0]
click at [357, 287] on button "Next" at bounding box center [345, 290] width 86 height 29
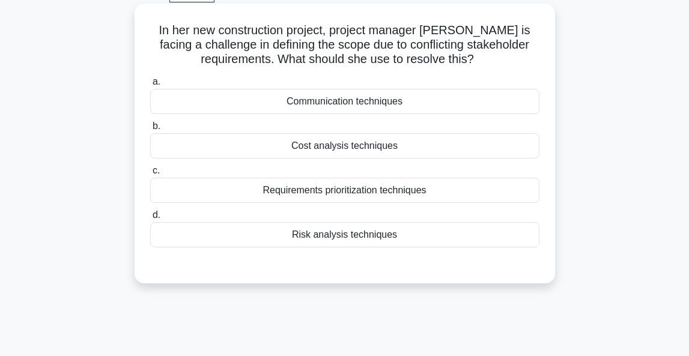
scroll to position [68, 0]
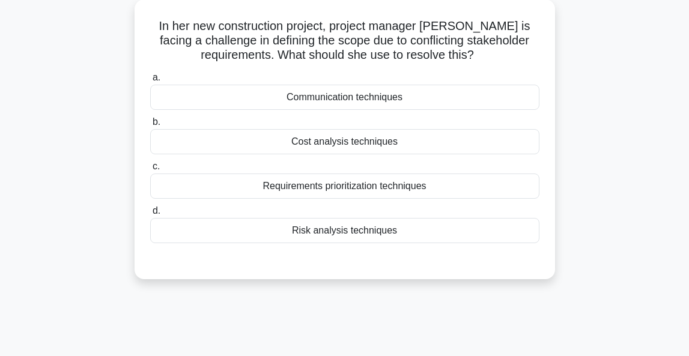
click at [392, 189] on div "Requirements prioritization techniques" at bounding box center [344, 186] width 389 height 25
click at [150, 171] on input "c. Requirements prioritization techniques" at bounding box center [150, 167] width 0 height 8
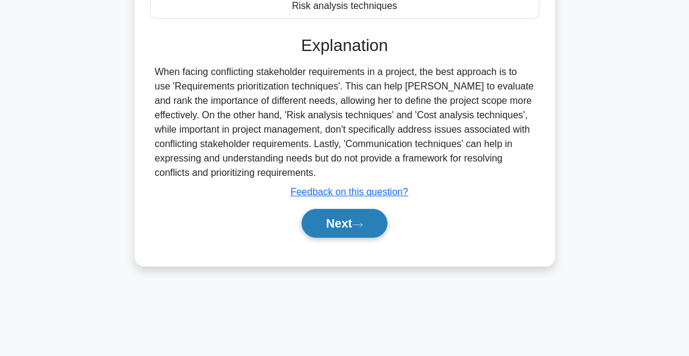
scroll to position [293, 0]
click at [354, 228] on button "Next" at bounding box center [345, 223] width 86 height 29
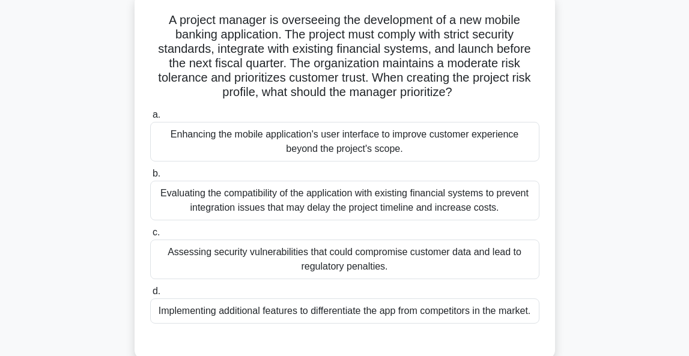
scroll to position [75, 0]
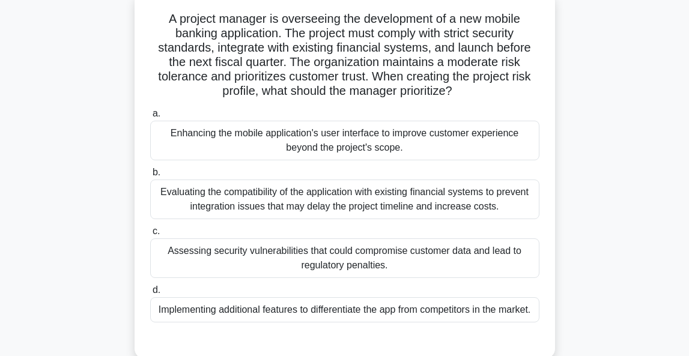
click at [372, 265] on div "Assessing security vulnerabilities that could compromise customer data and lead…" at bounding box center [344, 258] width 389 height 40
click at [150, 235] on input "c. Assessing security vulnerabilities that could compromise customer data and l…" at bounding box center [150, 232] width 0 height 8
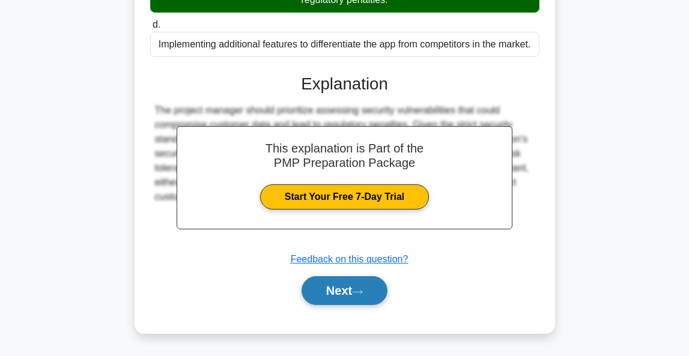
click at [356, 289] on button "Next" at bounding box center [345, 290] width 86 height 29
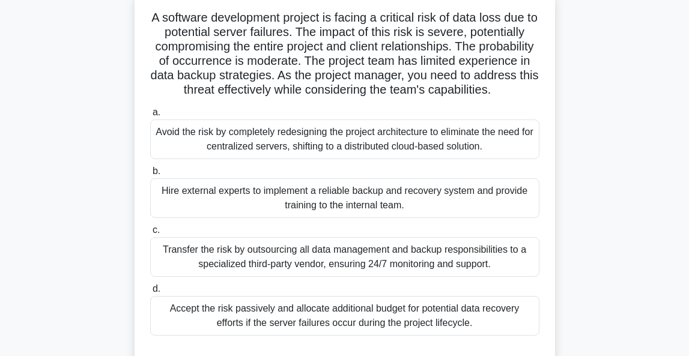
scroll to position [79, 0]
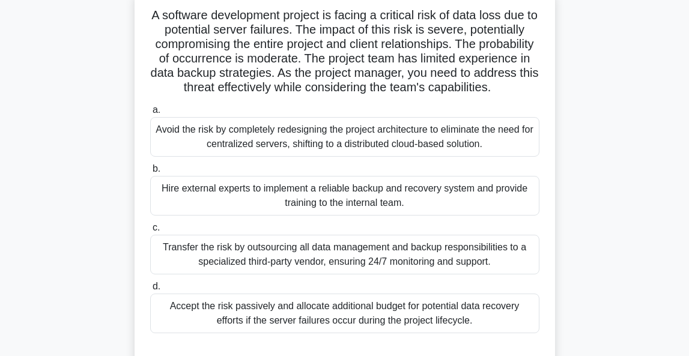
click at [407, 198] on div "Hire external experts to implement a reliable backup and recovery system and pr…" at bounding box center [344, 196] width 389 height 40
click at [150, 173] on input "b. Hire external experts to implement a reliable backup and recovery system and…" at bounding box center [150, 169] width 0 height 8
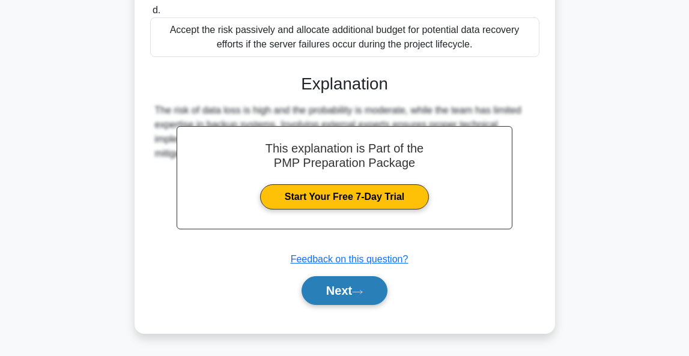
click at [337, 288] on button "Next" at bounding box center [345, 290] width 86 height 29
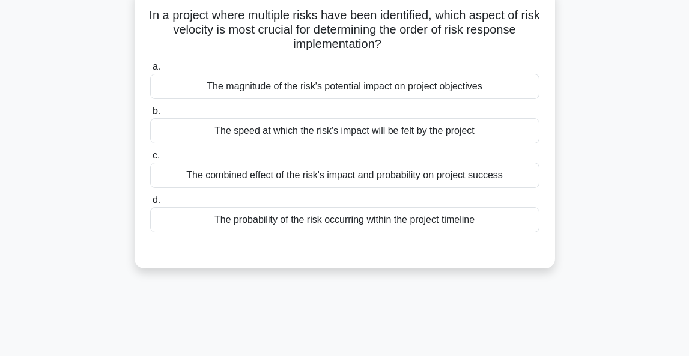
click at [499, 177] on div "The combined effect of the risk's impact and probability on project success" at bounding box center [344, 175] width 389 height 25
click at [150, 160] on input "c. The combined effect of the risk's impact and probability on project success" at bounding box center [150, 156] width 0 height 8
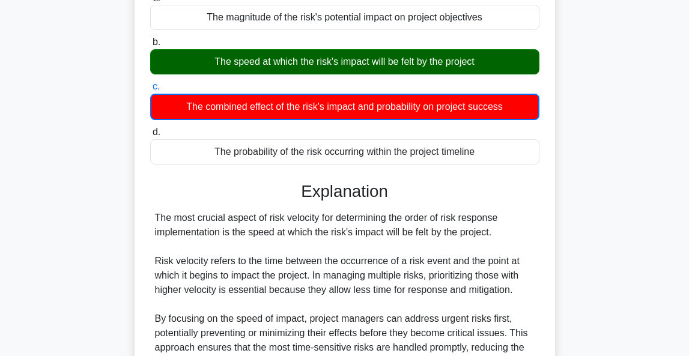
scroll to position [154, 0]
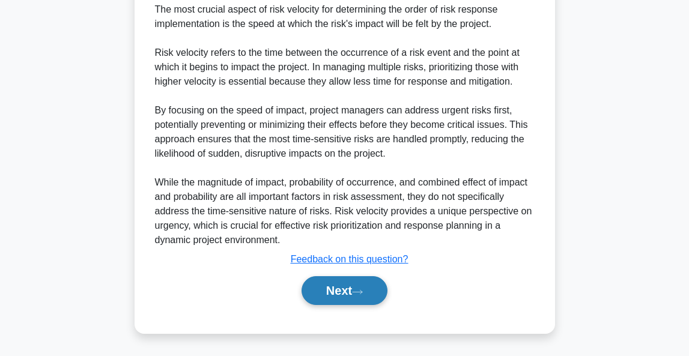
click at [341, 295] on button "Next" at bounding box center [345, 290] width 86 height 29
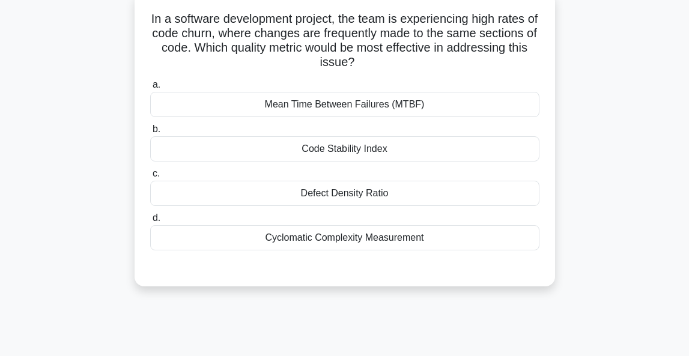
scroll to position [76, 0]
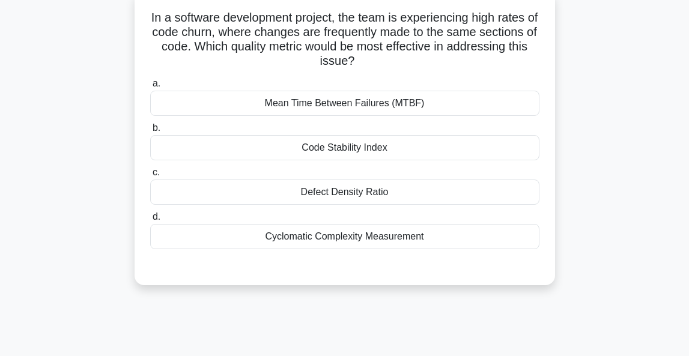
click at [462, 149] on div "Code Stability Index" at bounding box center [344, 147] width 389 height 25
click at [150, 132] on input "b. Code Stability Index" at bounding box center [150, 128] width 0 height 8
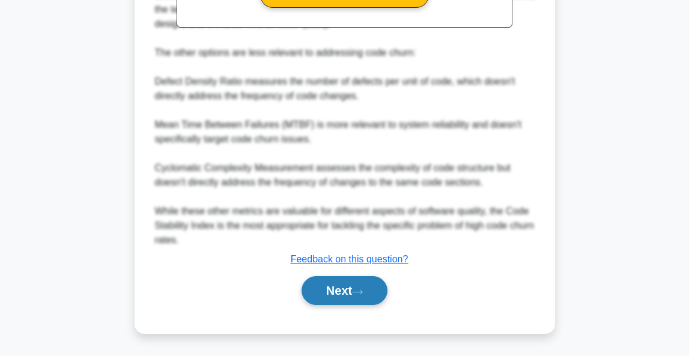
click at [356, 298] on button "Next" at bounding box center [345, 290] width 86 height 29
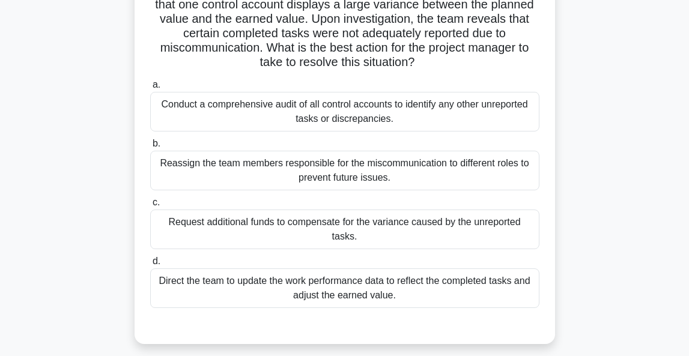
scroll to position [108, 0]
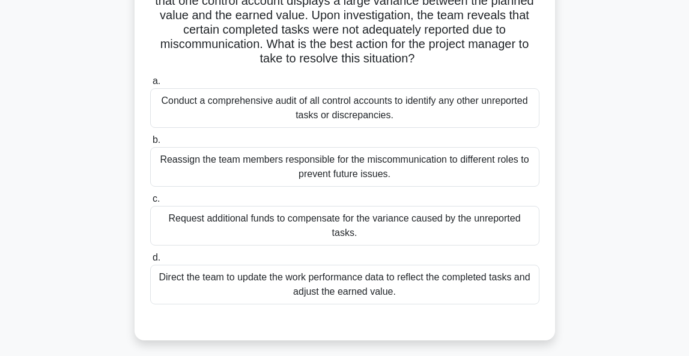
click at [465, 290] on div "Direct the team to update the work performance data to reflect the completed ta…" at bounding box center [344, 285] width 389 height 40
click at [150, 262] on input "d. Direct the team to update the work performance data to reflect the completed…" at bounding box center [150, 258] width 0 height 8
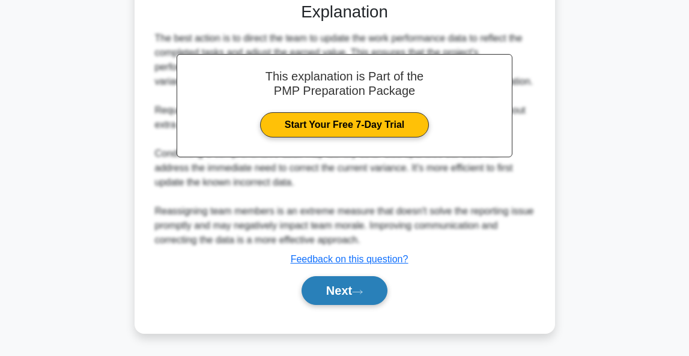
click at [364, 300] on button "Next" at bounding box center [345, 290] width 86 height 29
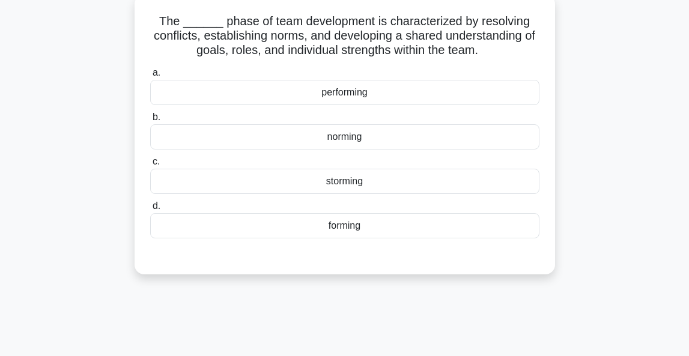
scroll to position [74, 0]
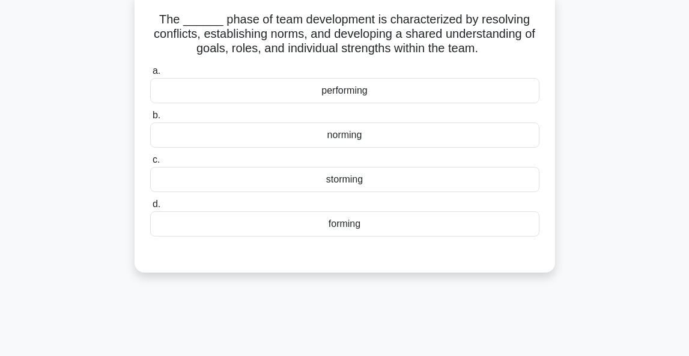
click at [329, 177] on div "storming" at bounding box center [344, 179] width 389 height 25
click at [150, 164] on input "c. storming" at bounding box center [150, 160] width 0 height 8
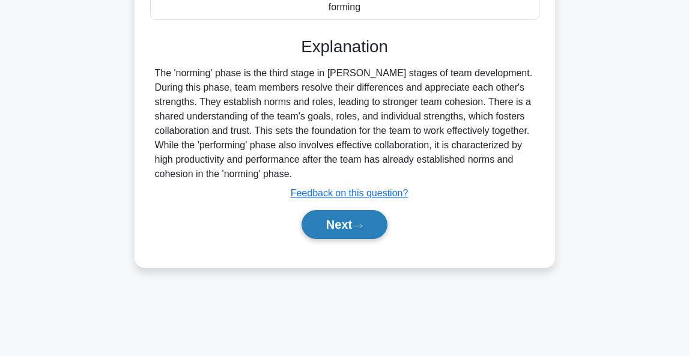
scroll to position [293, 0]
click at [344, 230] on button "Next" at bounding box center [345, 224] width 86 height 29
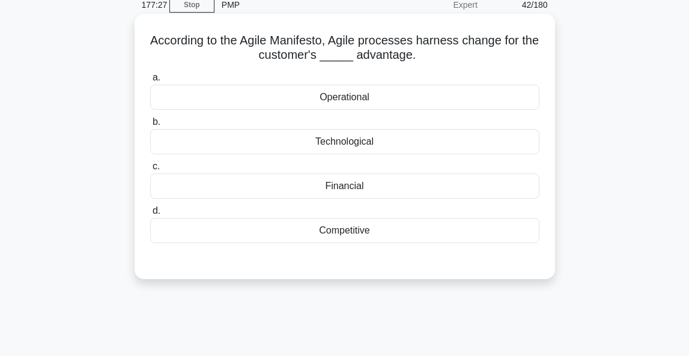
scroll to position [64, 0]
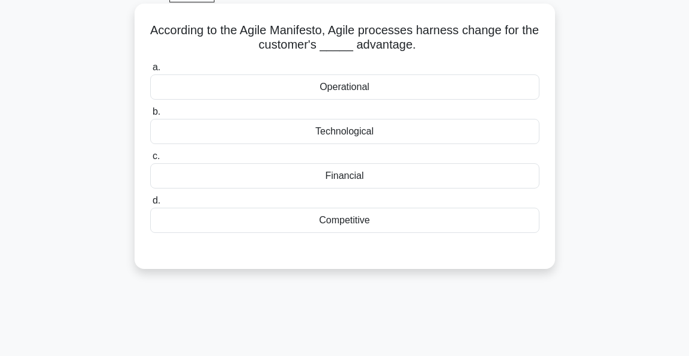
click at [357, 219] on div "Competitive" at bounding box center [344, 220] width 389 height 25
click at [150, 205] on input "d. Competitive" at bounding box center [150, 201] width 0 height 8
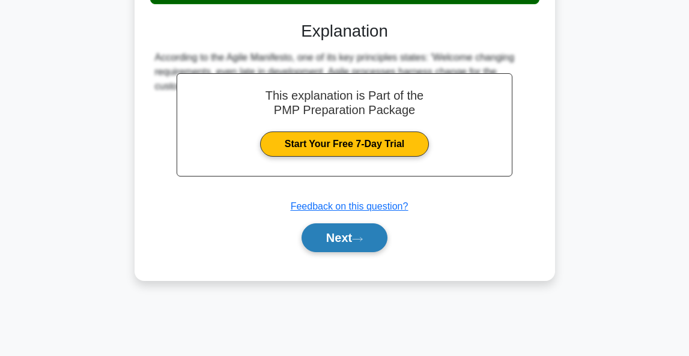
scroll to position [293, 0]
click at [336, 242] on button "Next" at bounding box center [345, 237] width 86 height 29
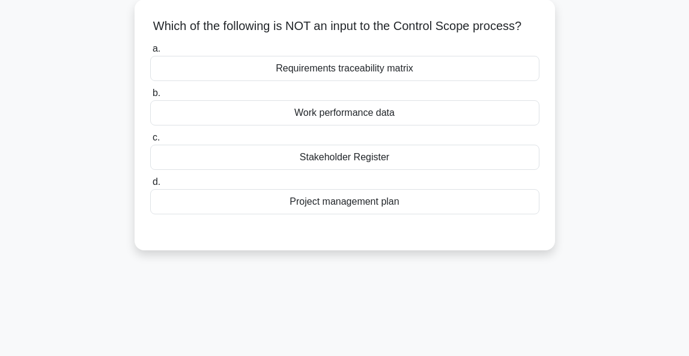
scroll to position [68, 0]
click at [397, 111] on div "Work performance data" at bounding box center [344, 112] width 389 height 25
click at [150, 97] on input "b. Work performance data" at bounding box center [150, 93] width 0 height 8
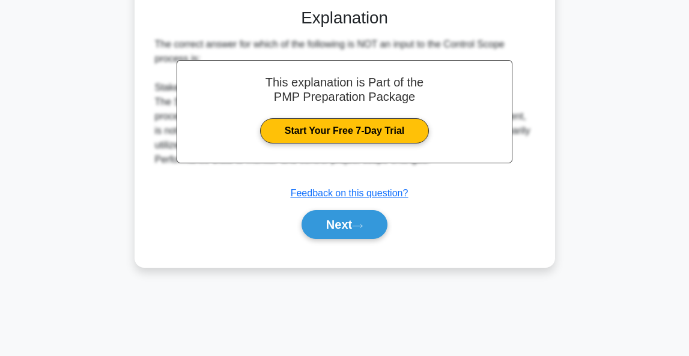
scroll to position [293, 0]
click at [357, 231] on button "Next" at bounding box center [345, 224] width 86 height 29
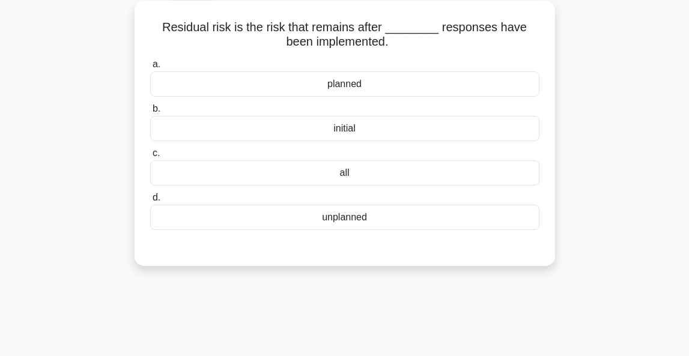
scroll to position [68, 0]
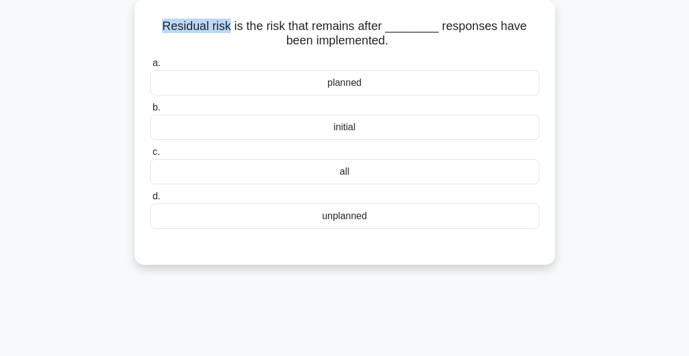
drag, startPoint x: 150, startPoint y: 21, endPoint x: 214, endPoint y: 26, distance: 64.4
click at [214, 26] on h5 "Residual risk is the risk that remains after ________ responses have been imple…" at bounding box center [345, 34] width 392 height 30
copy h5 "Residual risk"
click at [340, 83] on div "planned" at bounding box center [344, 82] width 389 height 25
click at [150, 67] on input "a. planned" at bounding box center [150, 63] width 0 height 8
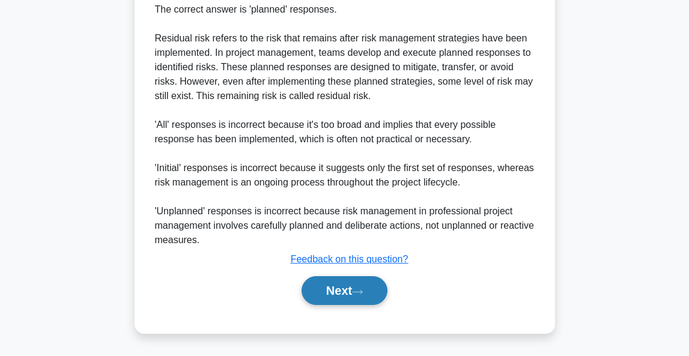
click at [338, 291] on button "Next" at bounding box center [345, 290] width 86 height 29
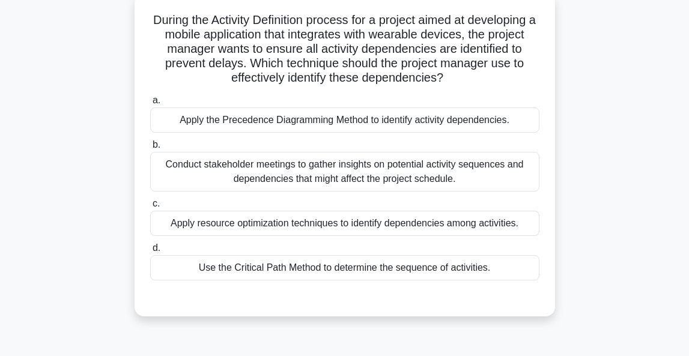
scroll to position [75, 0]
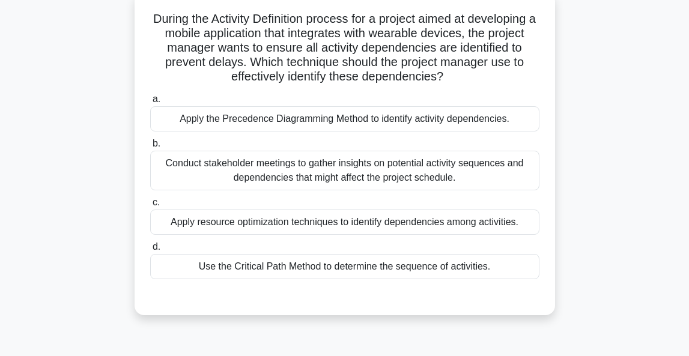
click at [283, 123] on div "Apply the Precedence Diagramming Method to identify activity dependencies." at bounding box center [344, 118] width 389 height 25
click at [150, 103] on input "a. Apply the Precedence Diagramming Method to identify activity dependencies." at bounding box center [150, 99] width 0 height 8
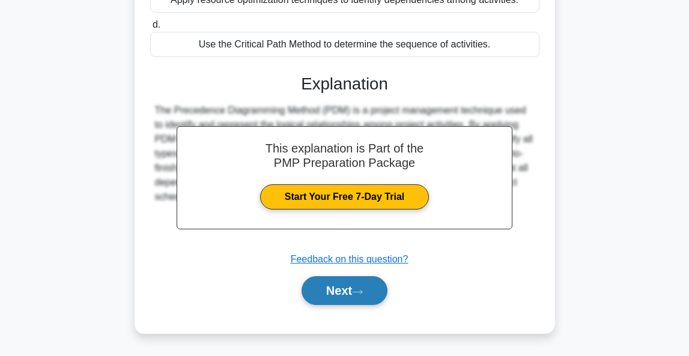
click at [323, 294] on button "Next" at bounding box center [345, 290] width 86 height 29
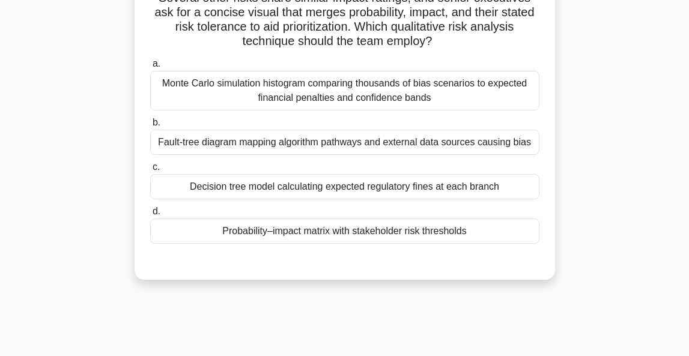
scroll to position [141, 0]
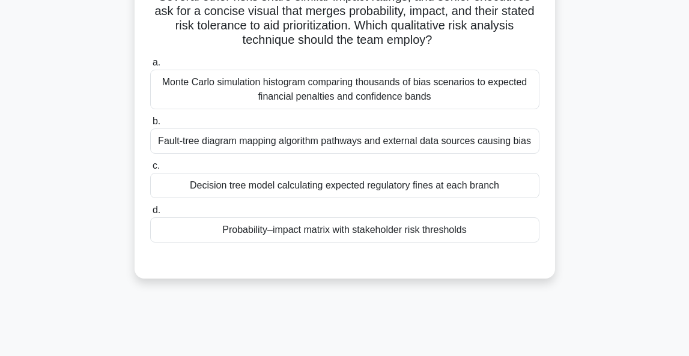
click at [312, 94] on div "Monte Carlo simulation histogram comparing thousands of bias scenarios to expec…" at bounding box center [344, 90] width 389 height 40
click at [150, 67] on input "a. Monte Carlo simulation histogram comparing thousands of bias scenarios to ex…" at bounding box center [150, 63] width 0 height 8
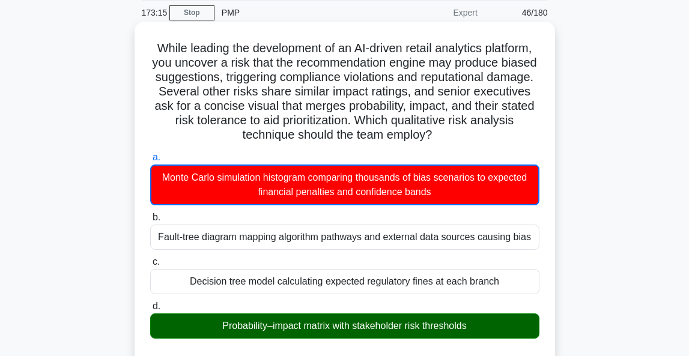
scroll to position [42, 0]
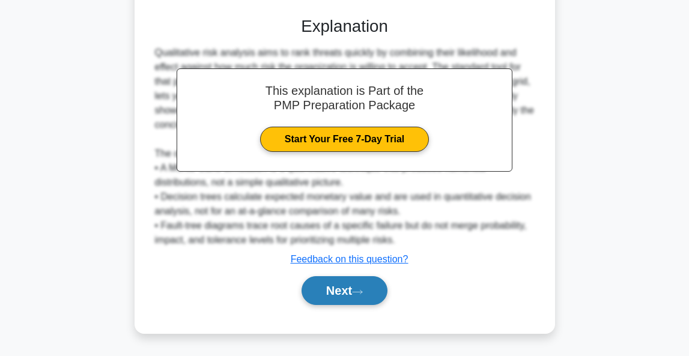
click at [332, 291] on button "Next" at bounding box center [345, 290] width 86 height 29
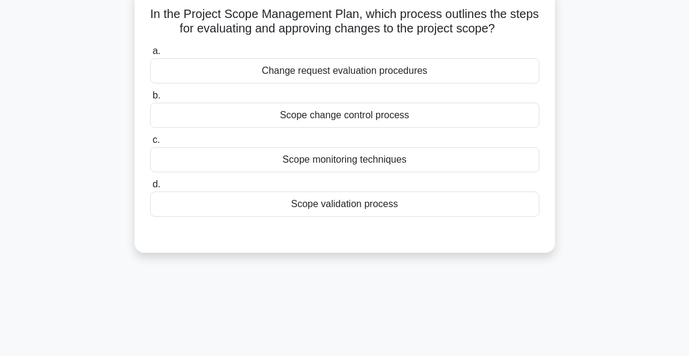
scroll to position [73, 0]
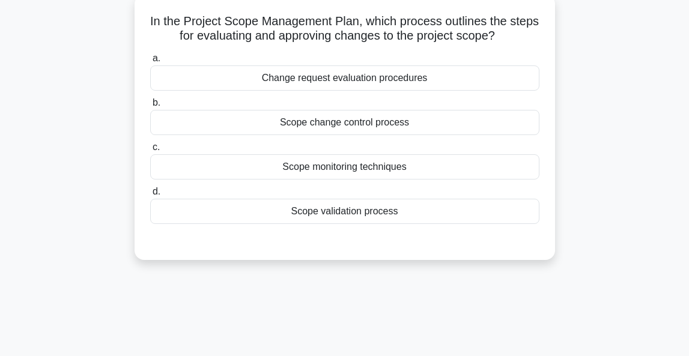
click at [354, 122] on div "Scope change control process" at bounding box center [344, 122] width 389 height 25
click at [150, 107] on input "b. Scope change control process" at bounding box center [150, 103] width 0 height 8
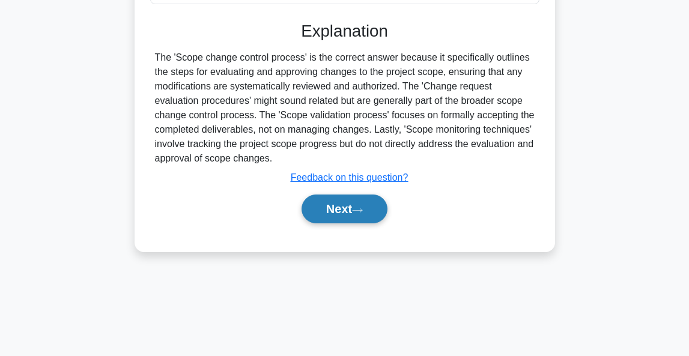
scroll to position [293, 0]
click at [342, 204] on button "Next" at bounding box center [345, 209] width 86 height 29
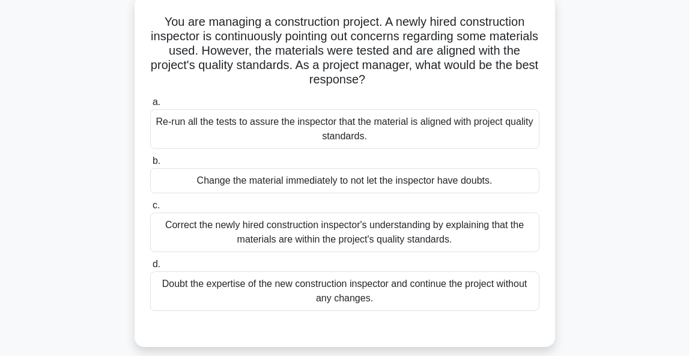
scroll to position [75, 0]
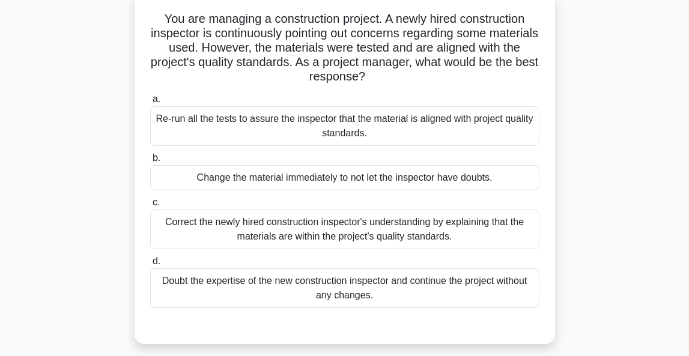
click at [475, 129] on div "Re-run all the tests to assure the inspector that the material is aligned with …" at bounding box center [344, 126] width 389 height 40
click at [150, 103] on input "a. Re-run all the tests to assure the inspector that the material is aligned wi…" at bounding box center [150, 99] width 0 height 8
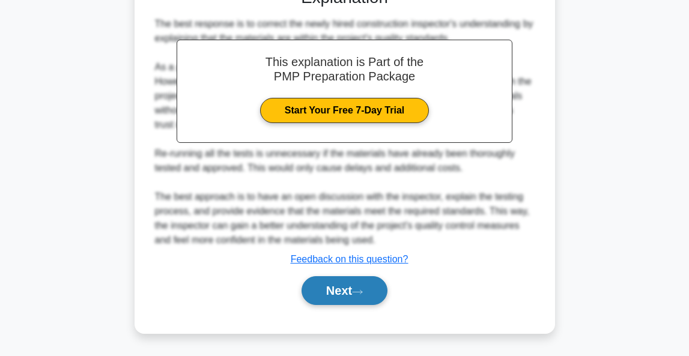
click at [368, 279] on button "Next" at bounding box center [345, 290] width 86 height 29
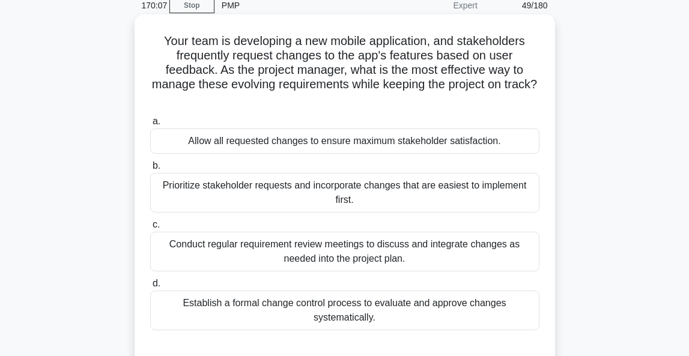
scroll to position [54, 0]
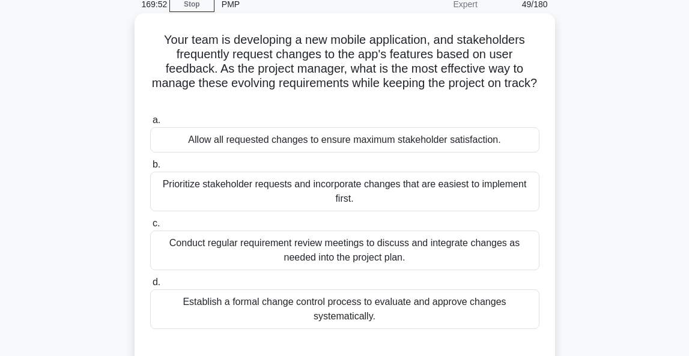
click at [259, 298] on div "Establish a formal change control process to evaluate and approve changes syste…" at bounding box center [344, 310] width 389 height 40
click at [150, 286] on input "d. Establish a formal change control process to evaluate and approve changes sy…" at bounding box center [150, 283] width 0 height 8
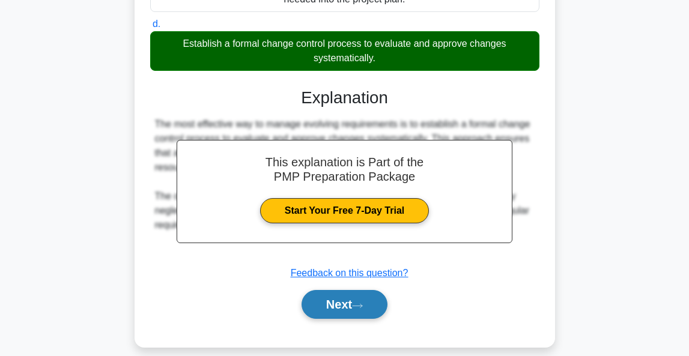
click at [310, 291] on button "Next" at bounding box center [345, 304] width 86 height 29
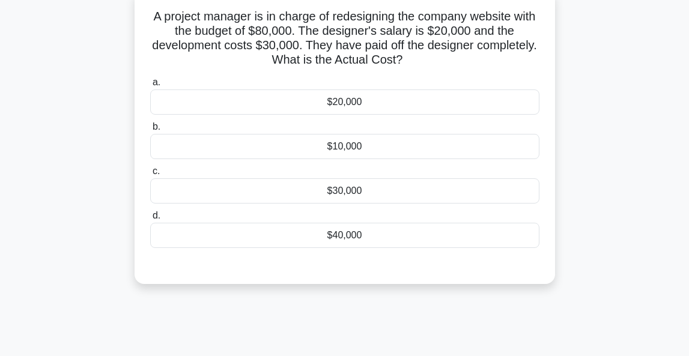
scroll to position [80, 0]
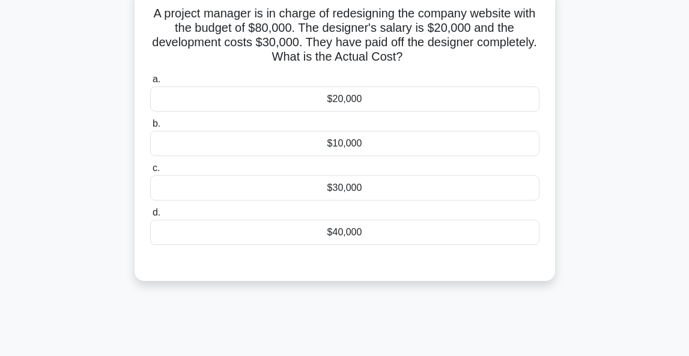
click at [373, 182] on div "$30,000" at bounding box center [344, 187] width 389 height 25
click at [150, 172] on input "c. $30,000" at bounding box center [150, 169] width 0 height 8
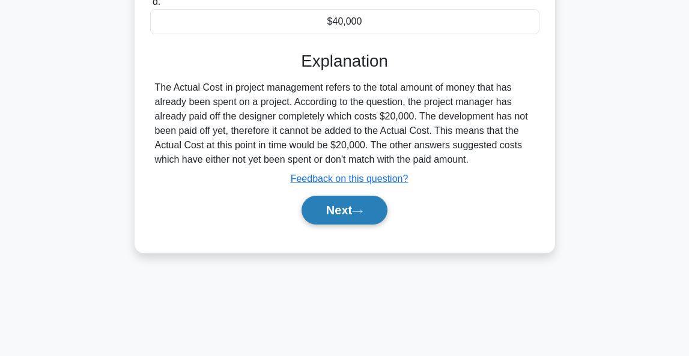
scroll to position [293, 0]
click at [335, 206] on button "Next" at bounding box center [345, 210] width 86 height 29
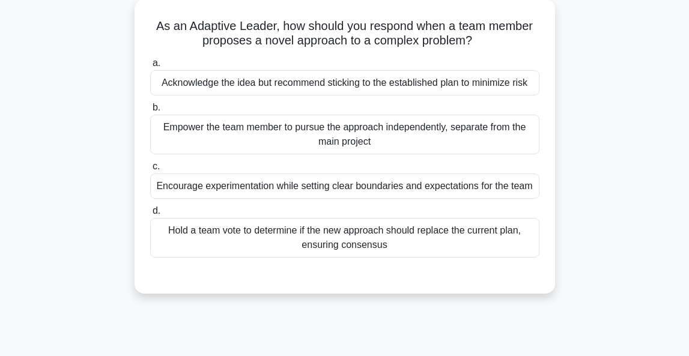
scroll to position [73, 0]
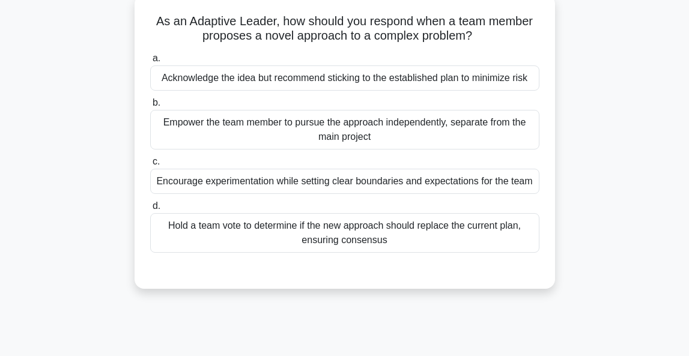
click at [389, 133] on div "Empower the team member to pursue the approach independently, separate from the…" at bounding box center [344, 130] width 389 height 40
click at [150, 107] on input "b. Empower the team member to pursue the approach independently, separate from …" at bounding box center [150, 103] width 0 height 8
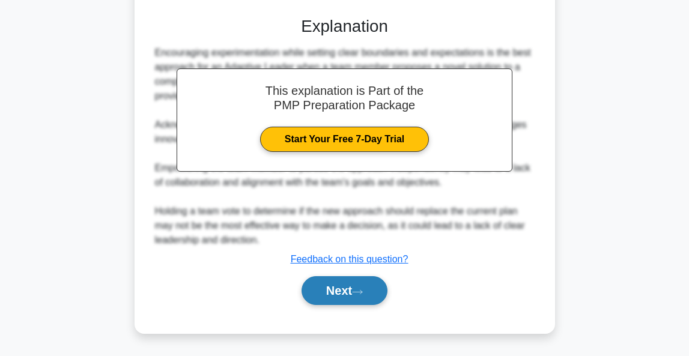
click at [347, 295] on button "Next" at bounding box center [345, 290] width 86 height 29
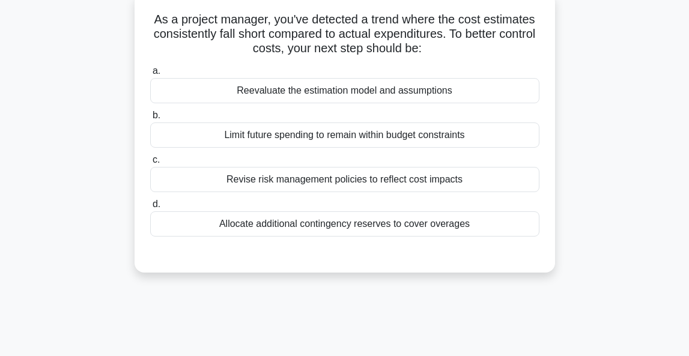
scroll to position [77, 0]
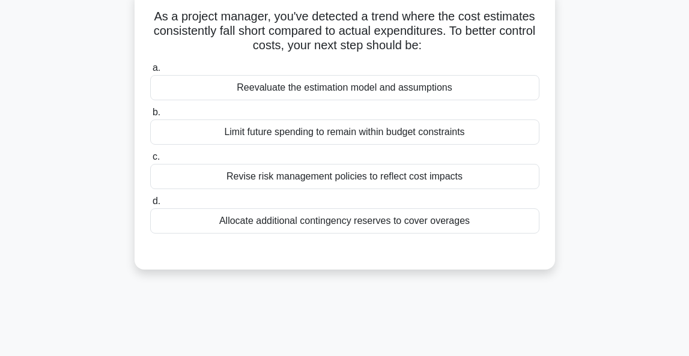
click at [353, 79] on div "Reevaluate the estimation model and assumptions" at bounding box center [344, 87] width 389 height 25
click at [150, 72] on input "a. Reevaluate the estimation model and assumptions" at bounding box center [150, 68] width 0 height 8
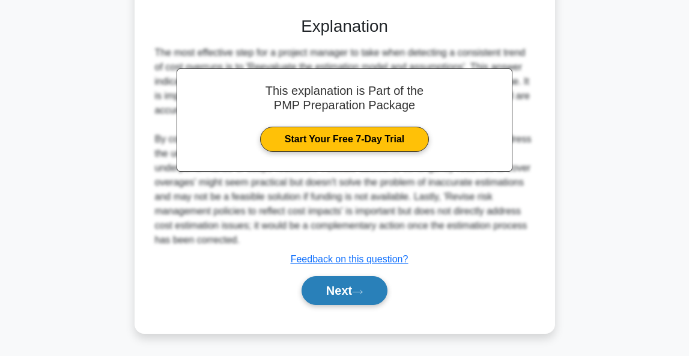
click at [320, 296] on button "Next" at bounding box center [345, 290] width 86 height 29
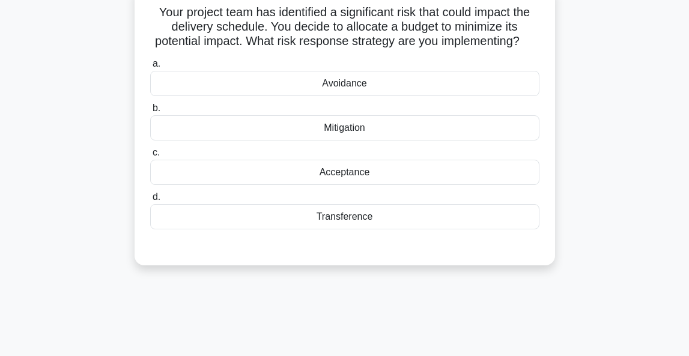
scroll to position [85, 0]
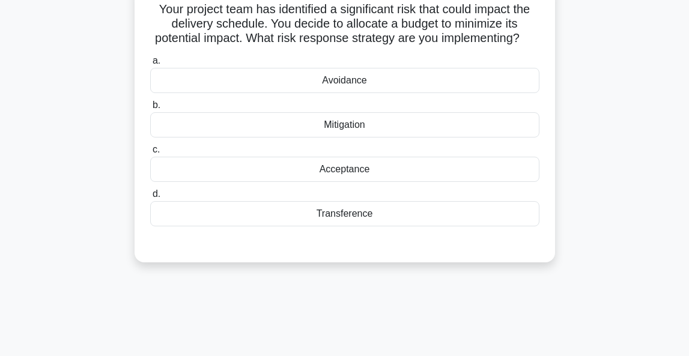
click at [374, 127] on div "Mitigation" at bounding box center [344, 124] width 389 height 25
click at [150, 109] on input "b. Mitigation" at bounding box center [150, 106] width 0 height 8
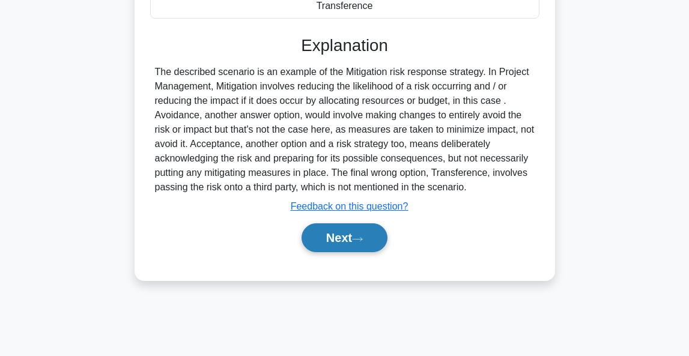
scroll to position [293, 0]
click at [338, 235] on button "Next" at bounding box center [345, 237] width 86 height 29
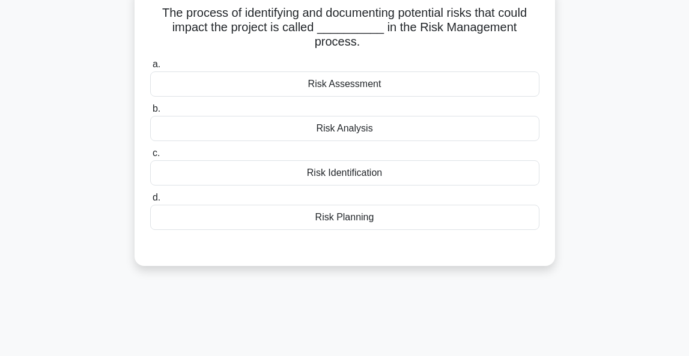
scroll to position [81, 0]
click at [401, 174] on div "Risk Identification" at bounding box center [344, 172] width 389 height 25
click at [150, 157] on input "c. Risk Identification" at bounding box center [150, 154] width 0 height 8
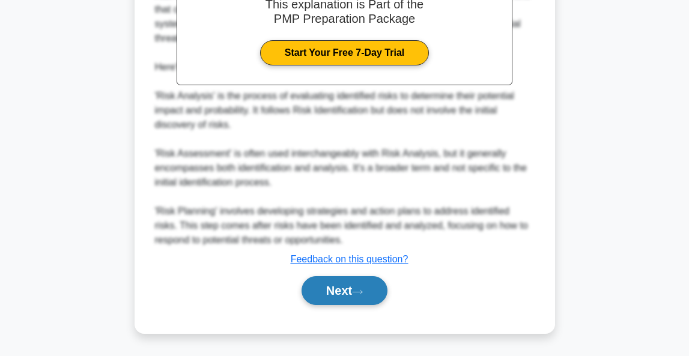
click at [336, 296] on button "Next" at bounding box center [345, 290] width 86 height 29
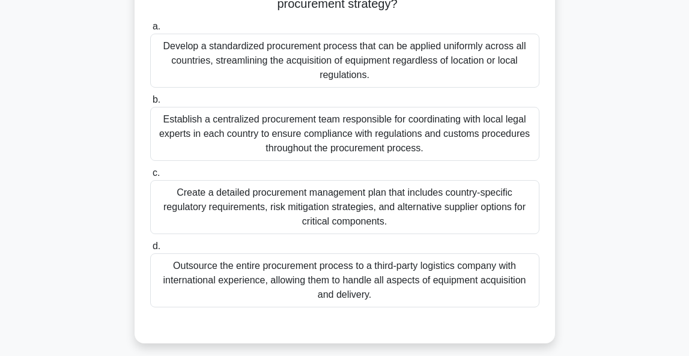
scroll to position [214, 0]
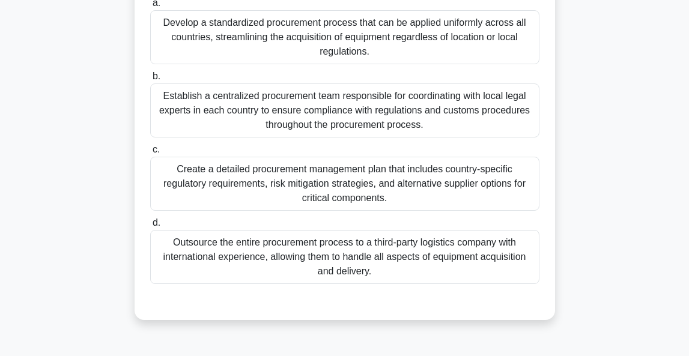
click at [402, 184] on div "Create a detailed procurement management plan that includes country-specific re…" at bounding box center [344, 184] width 389 height 54
click at [150, 154] on input "c. Create a detailed procurement management plan that includes country-specific…" at bounding box center [150, 150] width 0 height 8
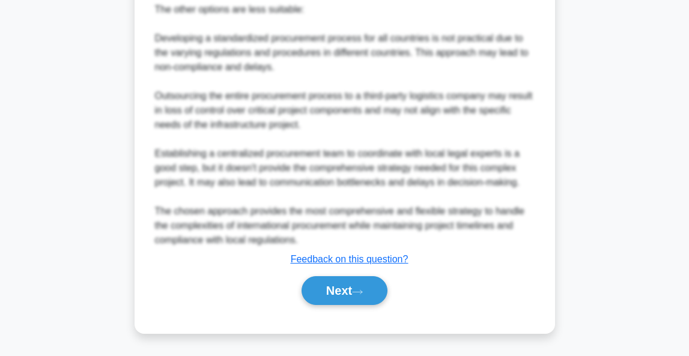
scroll to position [745, 0]
click at [356, 308] on div "Next" at bounding box center [344, 290] width 389 height 38
click at [356, 297] on button "Next" at bounding box center [345, 290] width 86 height 29
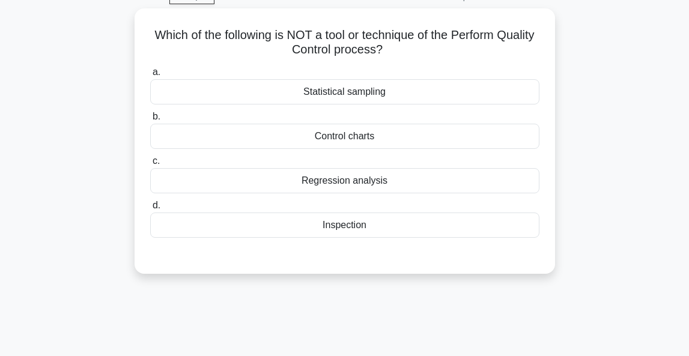
scroll to position [63, 0]
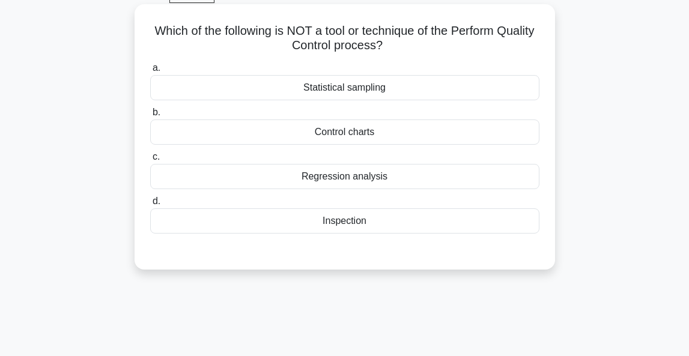
click at [377, 133] on div "Control charts" at bounding box center [344, 132] width 389 height 25
click at [150, 117] on input "b. Control charts" at bounding box center [150, 113] width 0 height 8
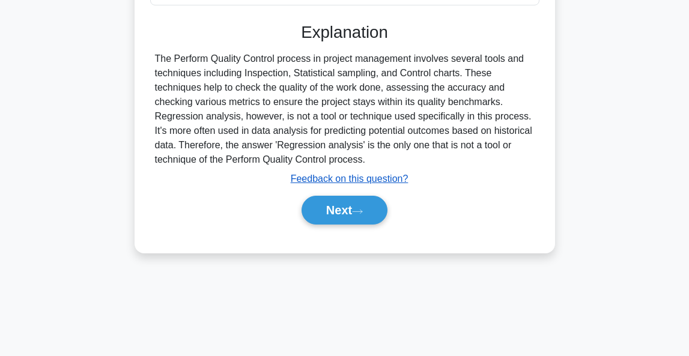
scroll to position [293, 0]
click at [338, 207] on button "Next" at bounding box center [345, 210] width 86 height 29
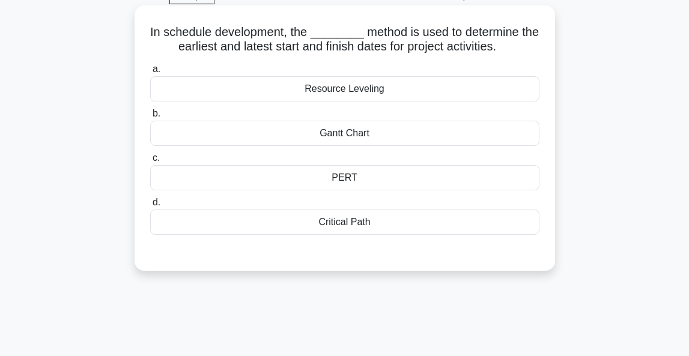
scroll to position [76, 0]
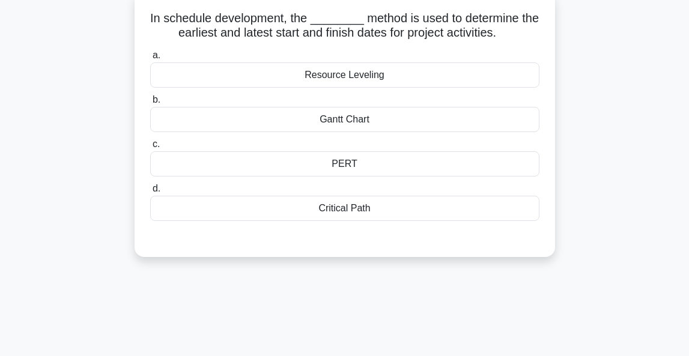
click at [401, 122] on div "Gantt Chart" at bounding box center [344, 119] width 389 height 25
click at [150, 104] on input "b. Gantt Chart" at bounding box center [150, 100] width 0 height 8
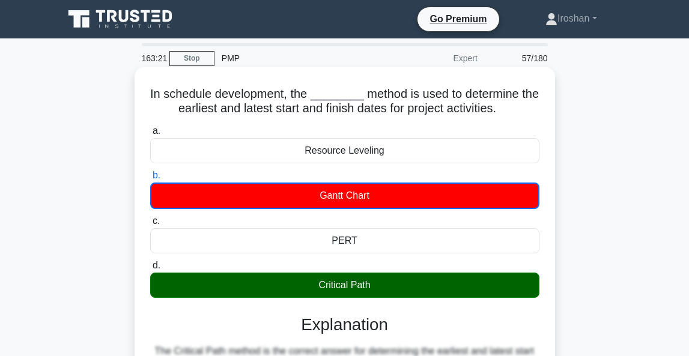
scroll to position [0, 0]
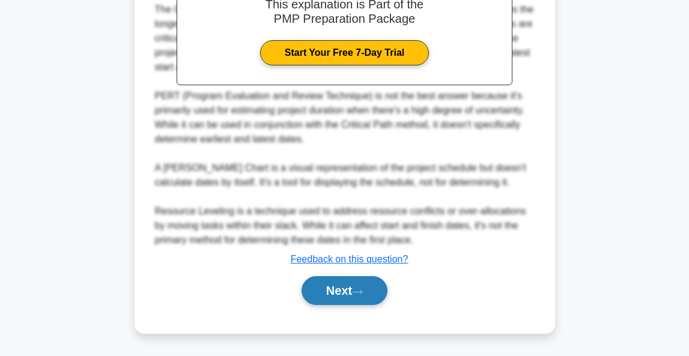
click at [355, 293] on button "Next" at bounding box center [345, 290] width 86 height 29
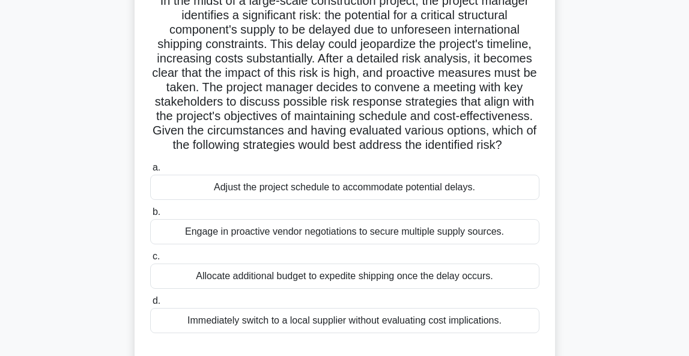
scroll to position [107, 0]
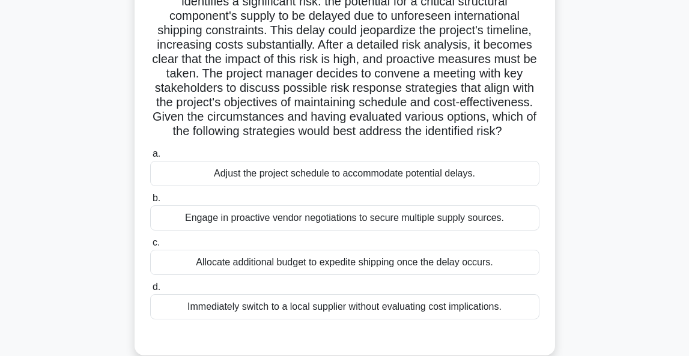
click at [289, 221] on div "Engage in proactive vendor negotiations to secure multiple supply sources." at bounding box center [344, 217] width 389 height 25
click at [150, 202] on input "b. Engage in proactive vendor negotiations to secure multiple supply sources." at bounding box center [150, 199] width 0 height 8
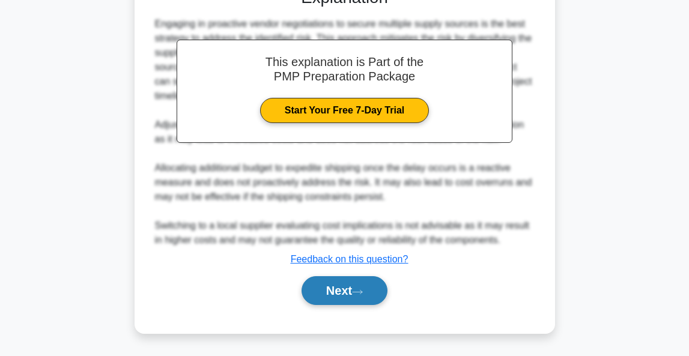
click at [319, 291] on button "Next" at bounding box center [345, 290] width 86 height 29
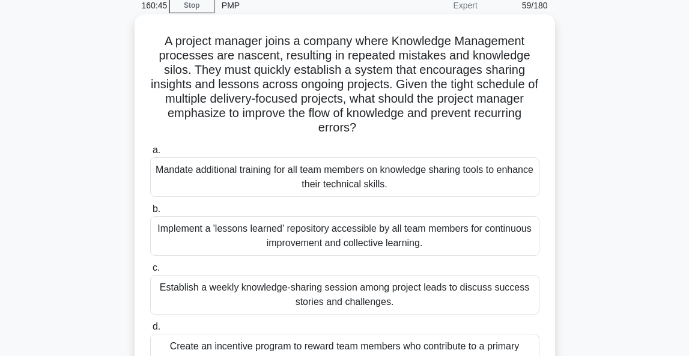
scroll to position [53, 0]
click at [449, 232] on div "Implement a 'lessons learned' repository accessible by all team members for con…" at bounding box center [344, 236] width 389 height 40
click at [150, 213] on input "b. Implement a 'lessons learned' repository accessible by all team members for …" at bounding box center [150, 209] width 0 height 8
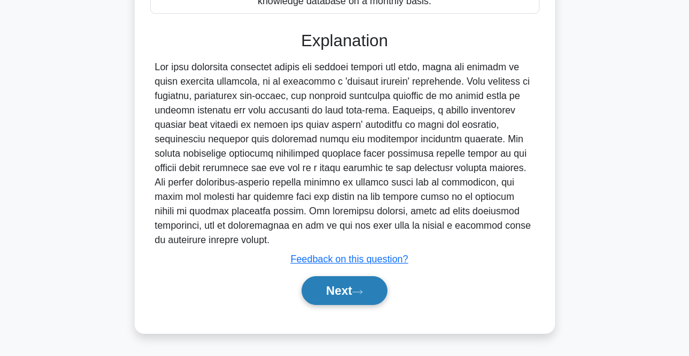
click at [372, 294] on button "Next" at bounding box center [345, 290] width 86 height 29
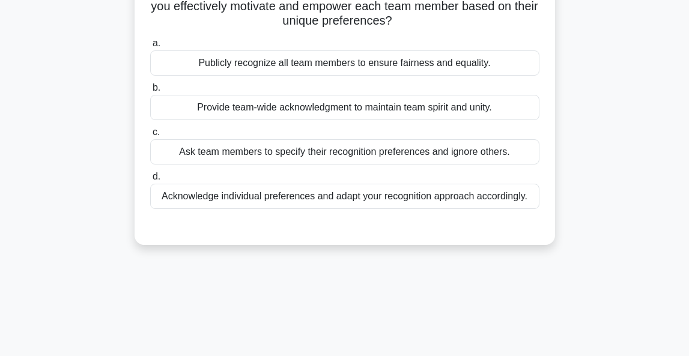
scroll to position [135, 0]
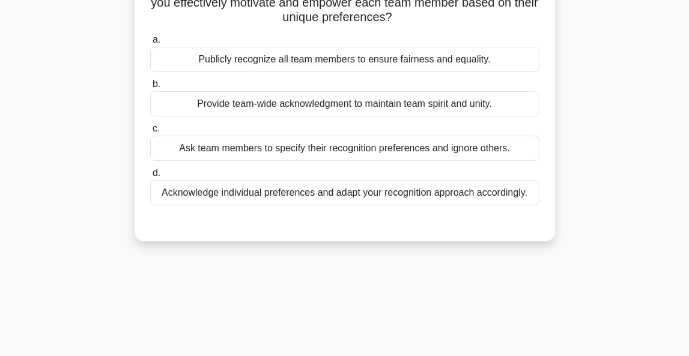
click at [385, 196] on div "Acknowledge individual preferences and adapt your recognition approach accordin…" at bounding box center [344, 192] width 389 height 25
click at [150, 177] on input "d. Acknowledge individual preferences and adapt your recognition approach accor…" at bounding box center [150, 173] width 0 height 8
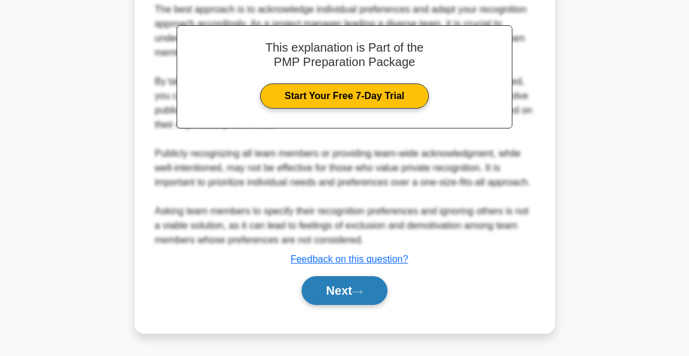
click at [353, 287] on button "Next" at bounding box center [345, 290] width 86 height 29
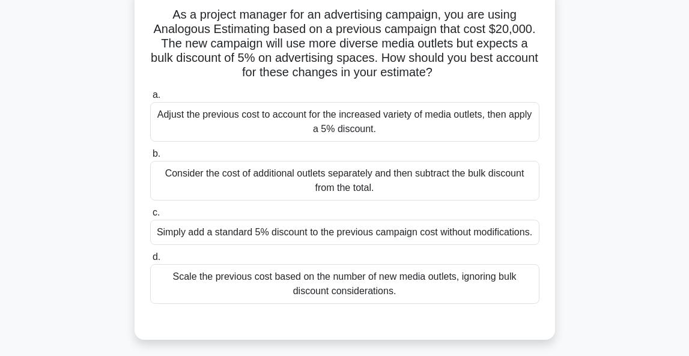
scroll to position [91, 0]
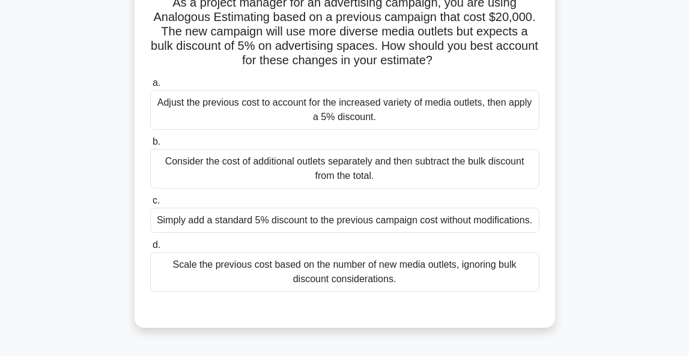
click at [366, 219] on div "Simply add a standard 5% discount to the previous campaign cost without modific…" at bounding box center [344, 220] width 389 height 25
click at [150, 205] on input "c. Simply add a standard 5% discount to the previous campaign cost without modi…" at bounding box center [150, 201] width 0 height 8
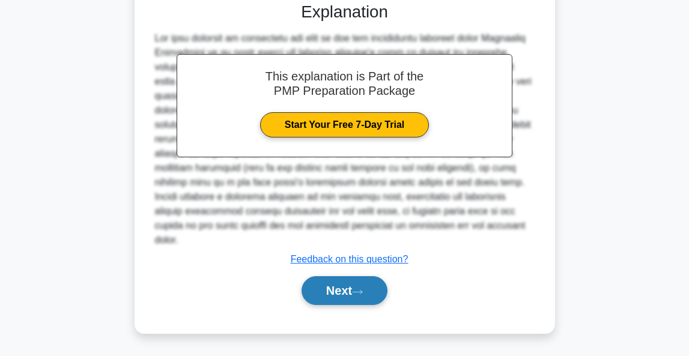
click at [343, 296] on button "Next" at bounding box center [345, 290] width 86 height 29
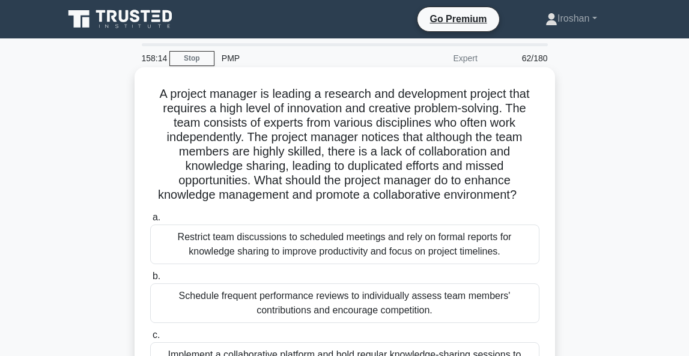
scroll to position [0, 0]
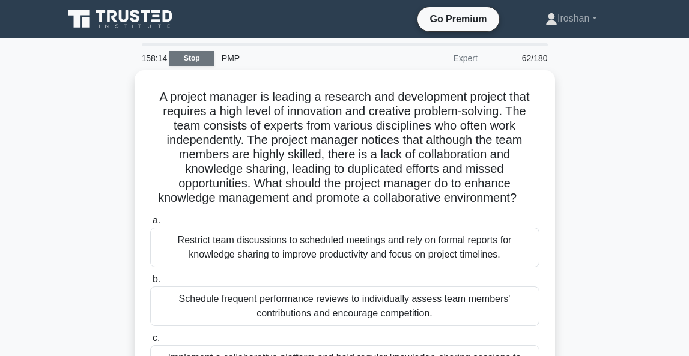
click at [190, 55] on link "Stop" at bounding box center [191, 58] width 45 height 15
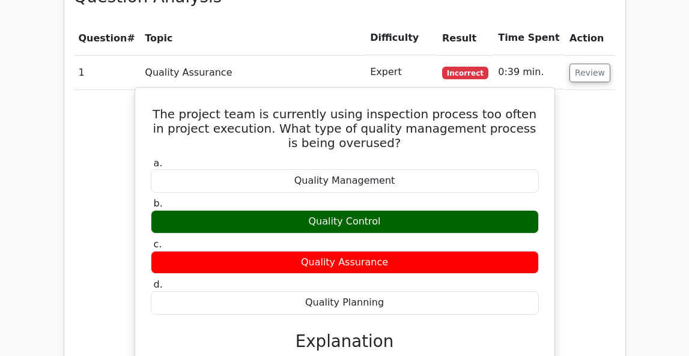
scroll to position [1681, 0]
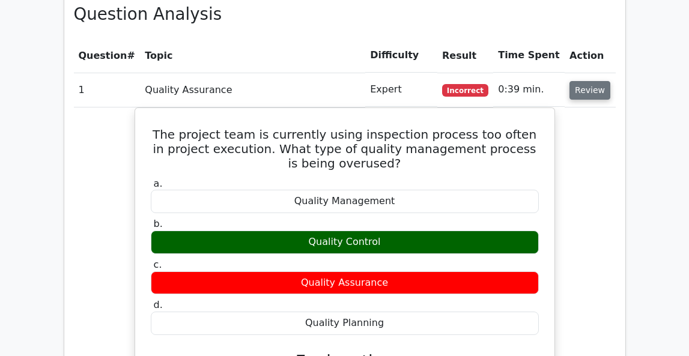
click at [580, 81] on button "Review" at bounding box center [589, 90] width 41 height 19
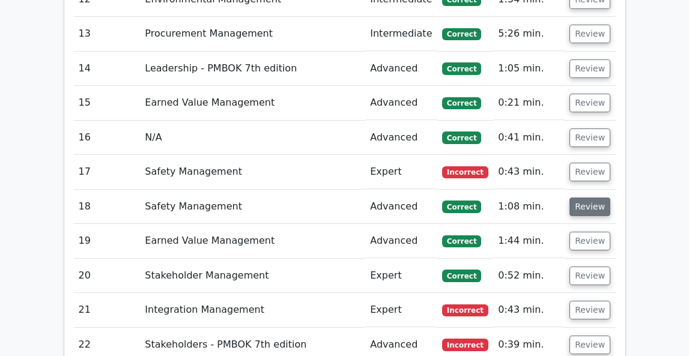
scroll to position [2151, 0]
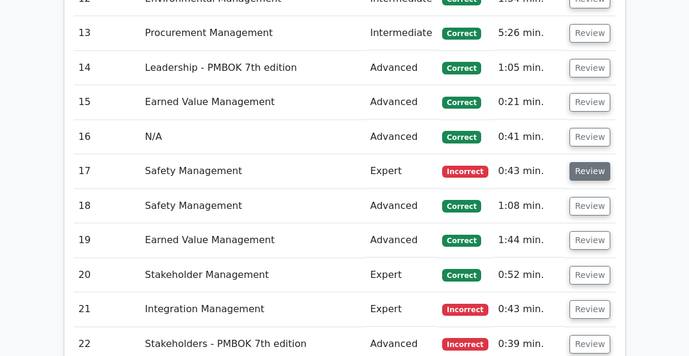
click at [588, 162] on button "Review" at bounding box center [589, 171] width 41 height 19
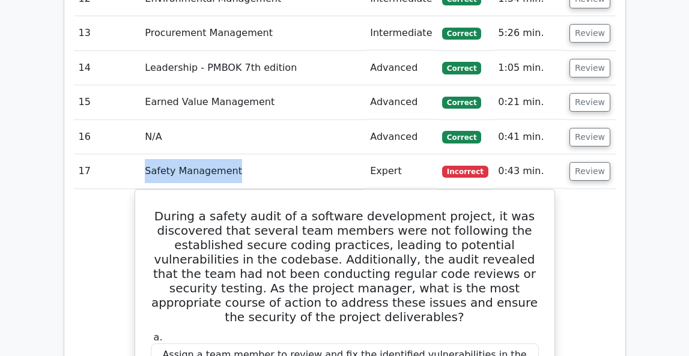
drag, startPoint x: 144, startPoint y: 126, endPoint x: 235, endPoint y: 129, distance: 90.7
click at [235, 154] on td "Safety Management" at bounding box center [252, 171] width 225 height 34
copy td "Safety Management"
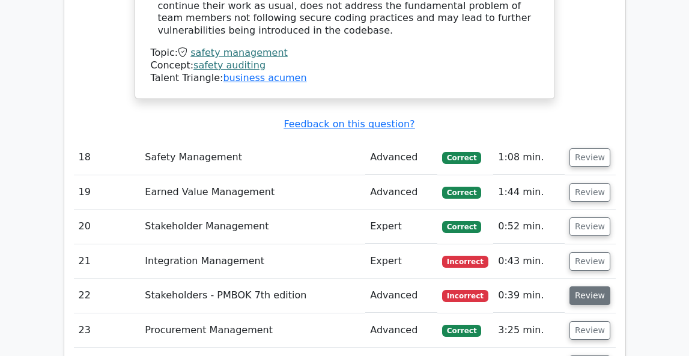
scroll to position [3088, 0]
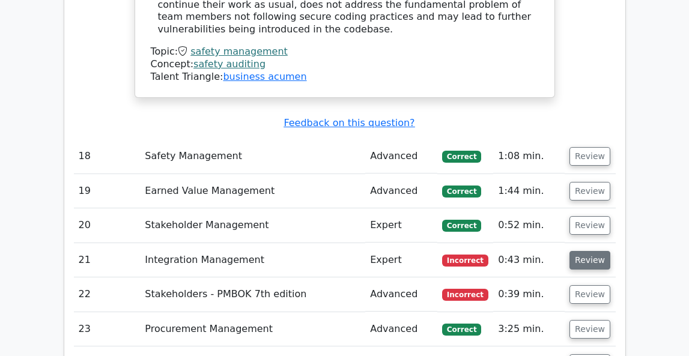
click at [588, 251] on button "Review" at bounding box center [589, 260] width 41 height 19
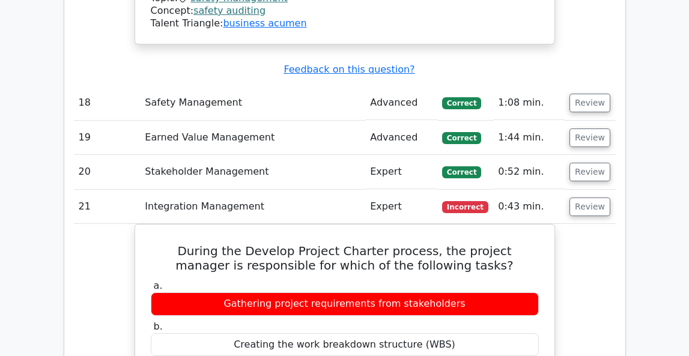
scroll to position [3143, 0]
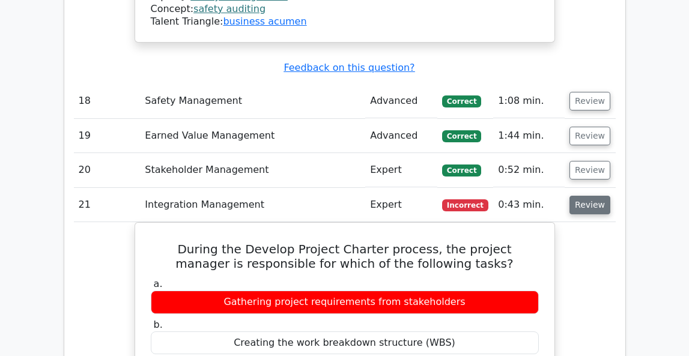
click at [583, 196] on button "Review" at bounding box center [589, 205] width 41 height 19
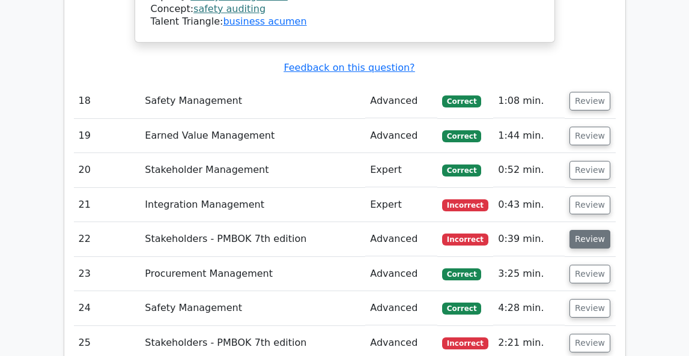
click at [581, 230] on button "Review" at bounding box center [589, 239] width 41 height 19
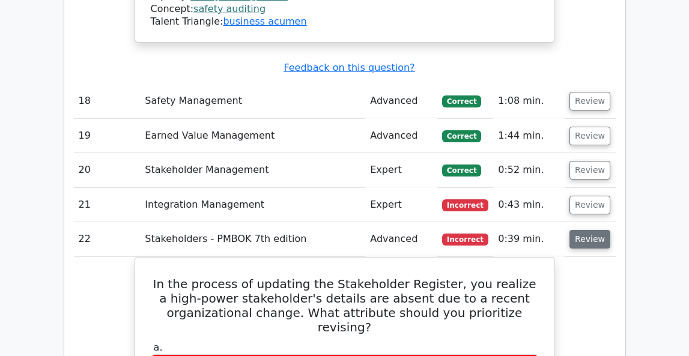
click at [587, 230] on button "Review" at bounding box center [589, 239] width 41 height 19
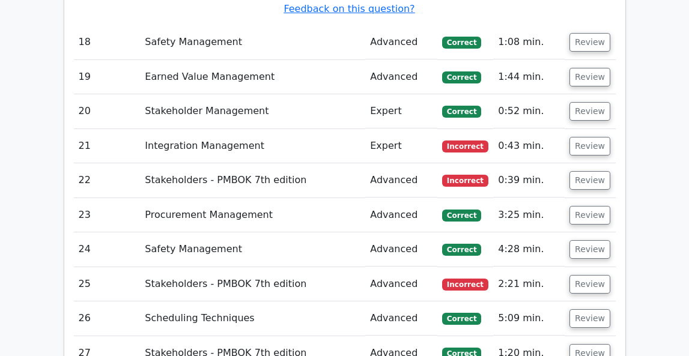
scroll to position [3208, 0]
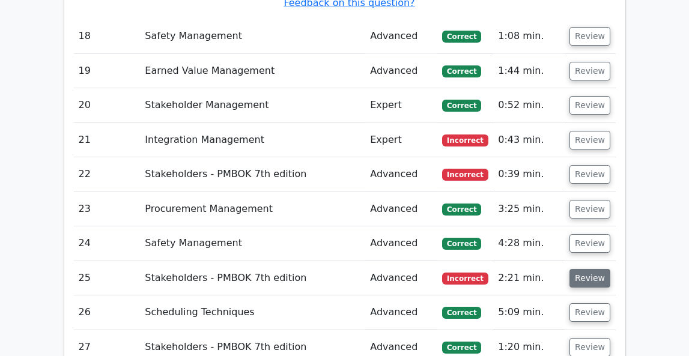
click at [581, 269] on button "Review" at bounding box center [589, 278] width 41 height 19
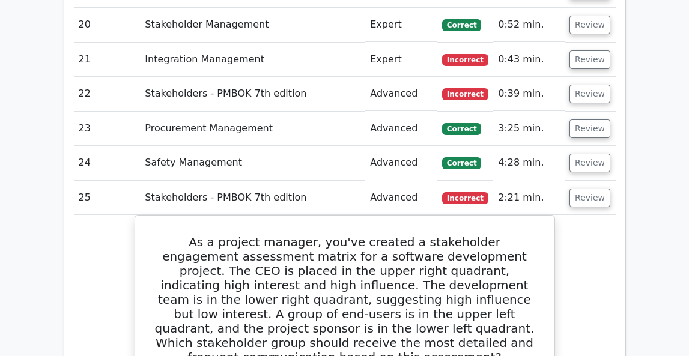
scroll to position [3292, 0]
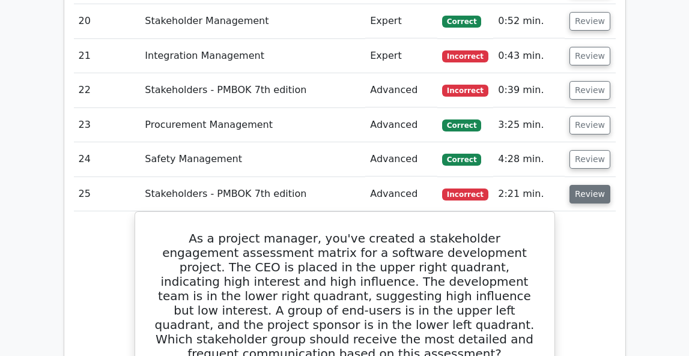
click at [580, 185] on button "Review" at bounding box center [589, 194] width 41 height 19
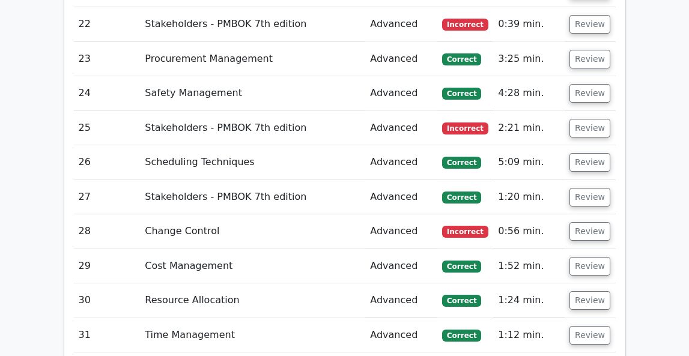
scroll to position [3364, 0]
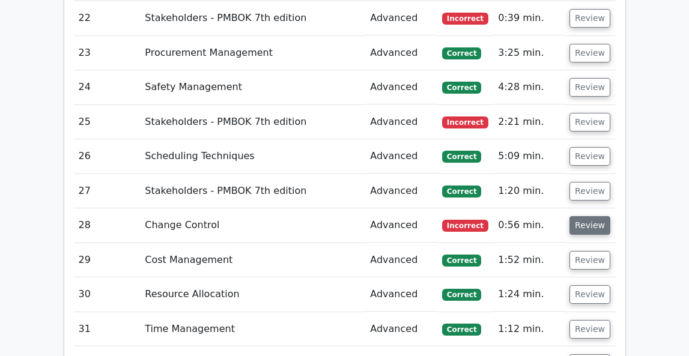
click at [591, 216] on button "Review" at bounding box center [589, 225] width 41 height 19
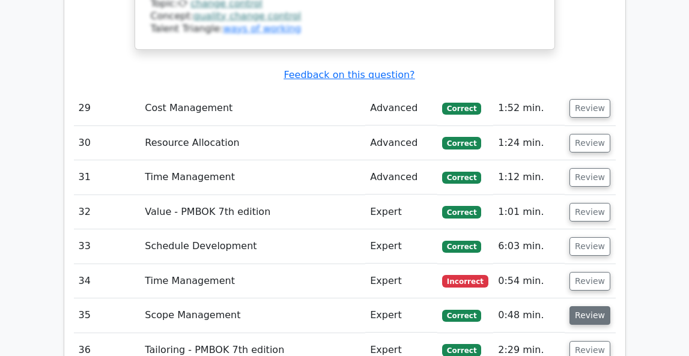
scroll to position [4057, 0]
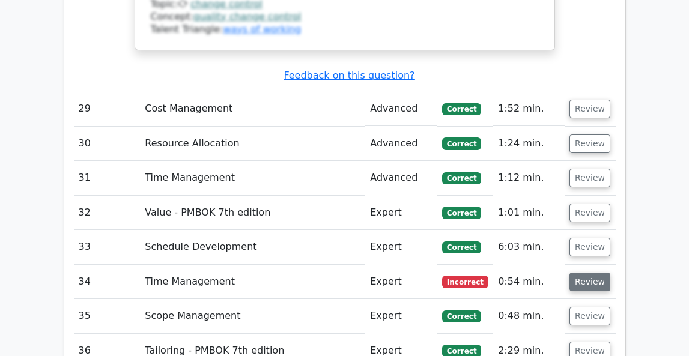
click at [586, 273] on button "Review" at bounding box center [589, 282] width 41 height 19
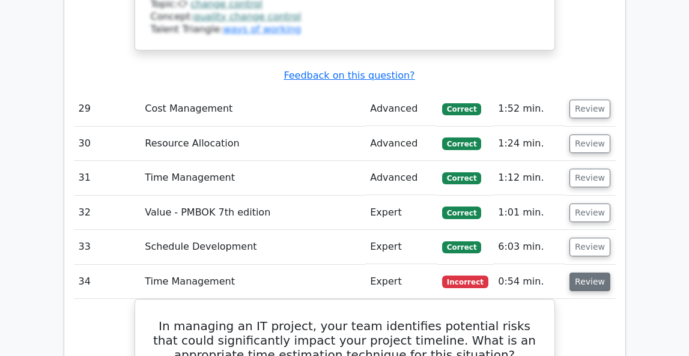
click at [585, 273] on button "Review" at bounding box center [589, 282] width 41 height 19
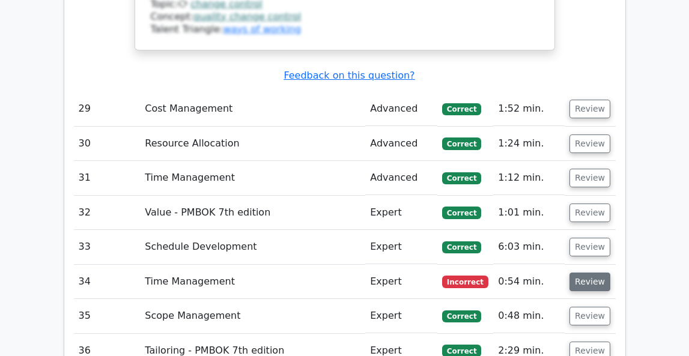
click at [585, 273] on button "Review" at bounding box center [589, 282] width 41 height 19
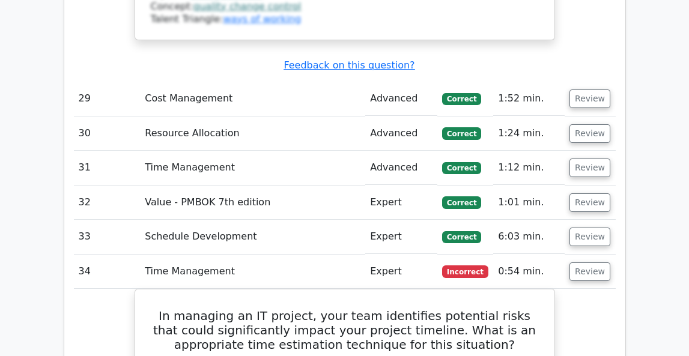
scroll to position [4069, 0]
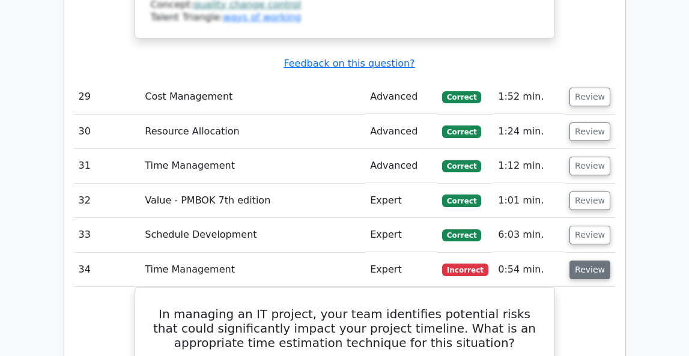
click at [580, 261] on button "Review" at bounding box center [589, 270] width 41 height 19
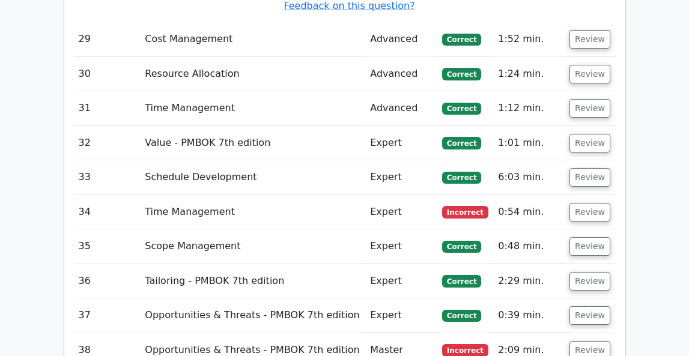
scroll to position [4146, 0]
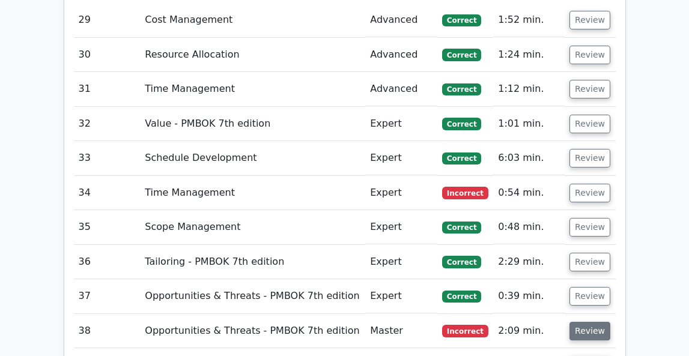
click at [599, 322] on button "Review" at bounding box center [589, 331] width 41 height 19
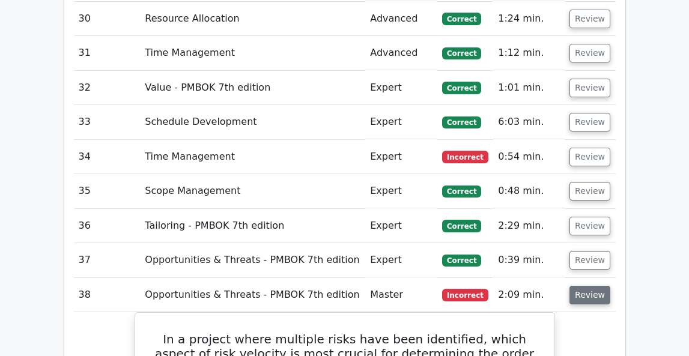
scroll to position [4189, 0]
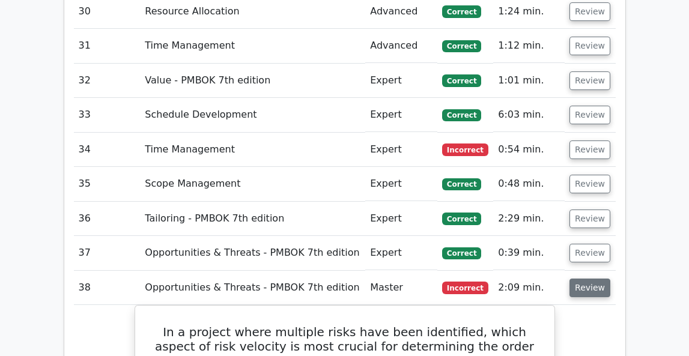
click at [583, 279] on button "Review" at bounding box center [589, 288] width 41 height 19
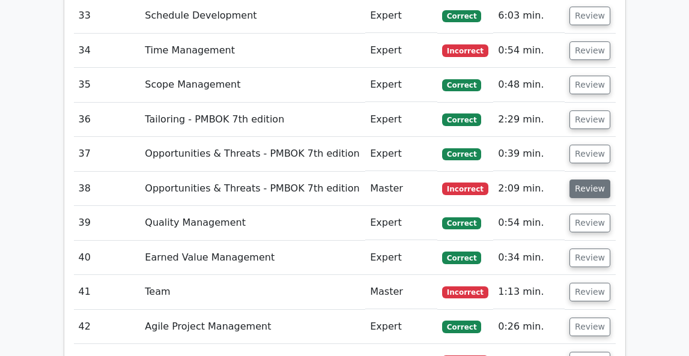
scroll to position [4290, 0]
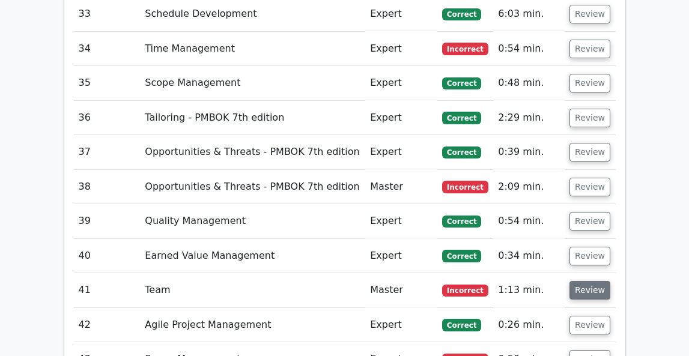
click at [584, 281] on button "Review" at bounding box center [589, 290] width 41 height 19
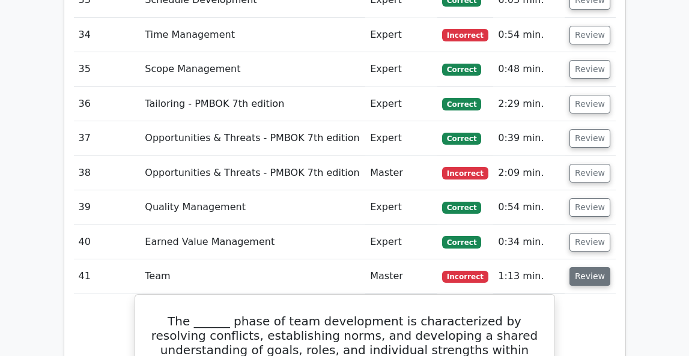
scroll to position [4305, 0]
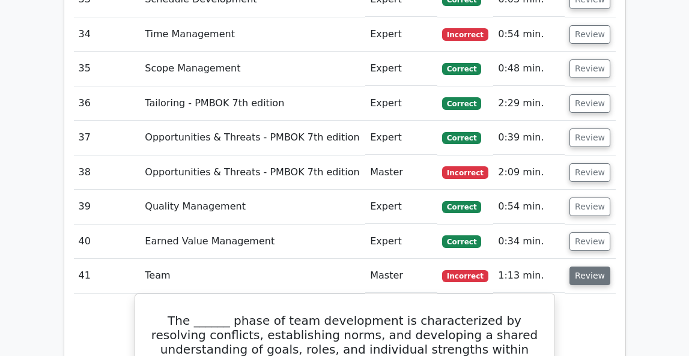
click at [587, 267] on button "Review" at bounding box center [589, 276] width 41 height 19
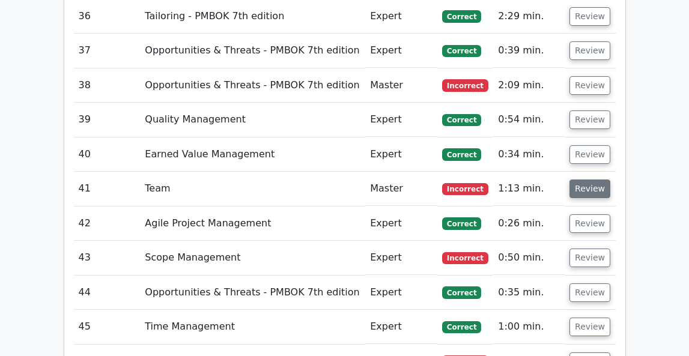
scroll to position [4394, 0]
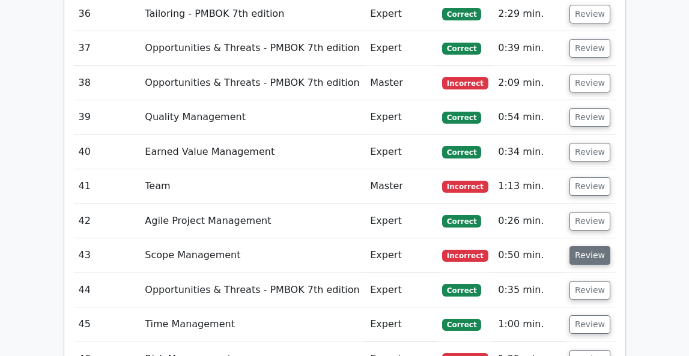
click at [586, 246] on button "Review" at bounding box center [589, 255] width 41 height 19
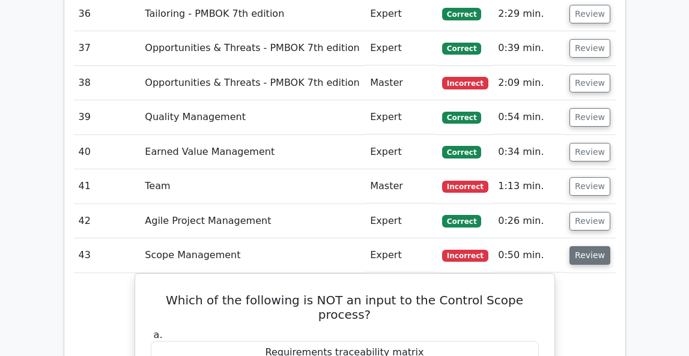
click at [586, 246] on button "Review" at bounding box center [589, 255] width 41 height 19
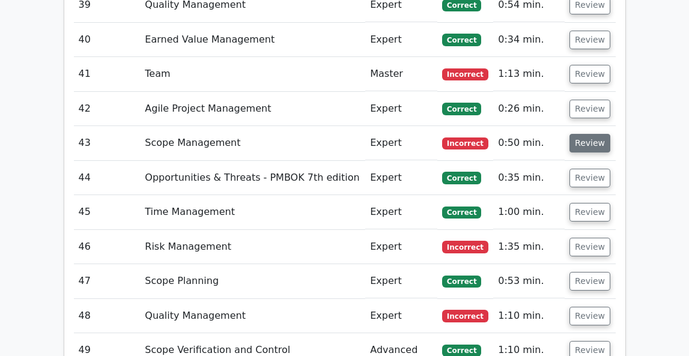
scroll to position [4514, 0]
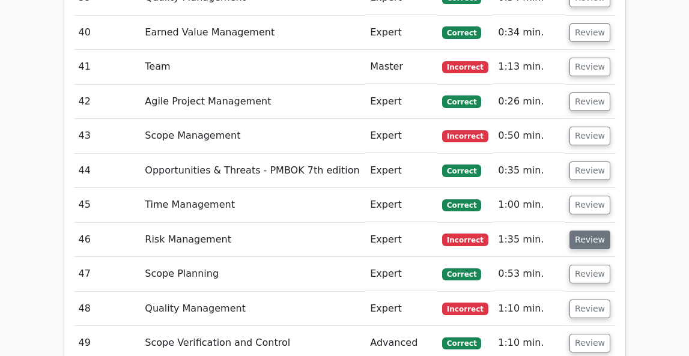
click at [587, 231] on button "Review" at bounding box center [589, 240] width 41 height 19
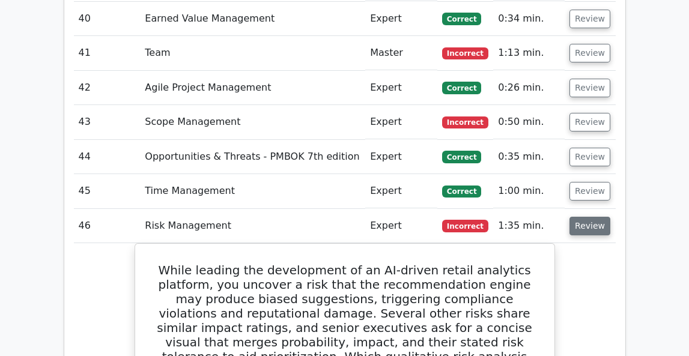
scroll to position [4522, 0]
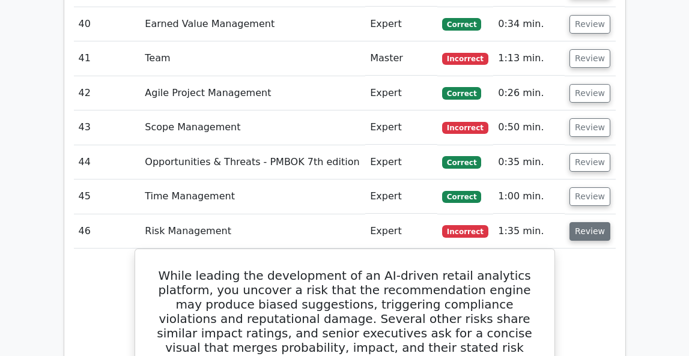
click at [587, 222] on button "Review" at bounding box center [589, 231] width 41 height 19
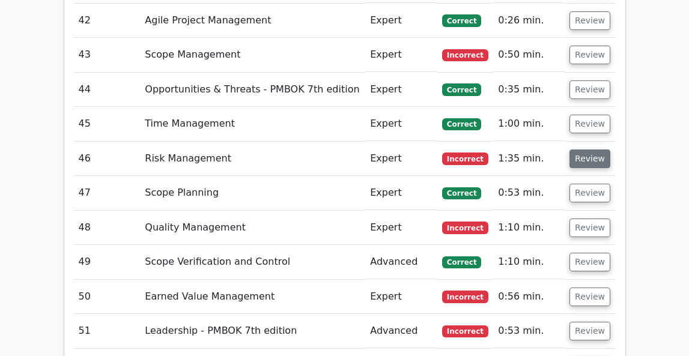
scroll to position [4605, 0]
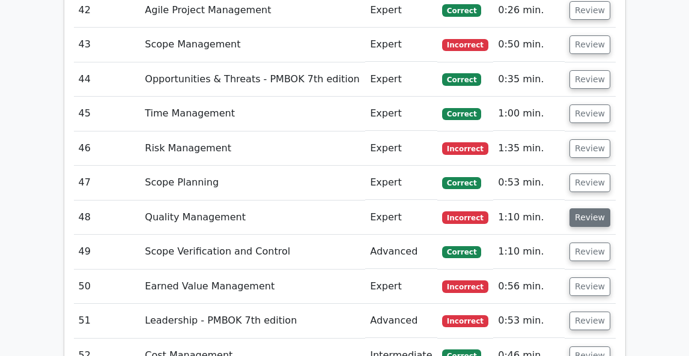
click at [586, 208] on button "Review" at bounding box center [589, 217] width 41 height 19
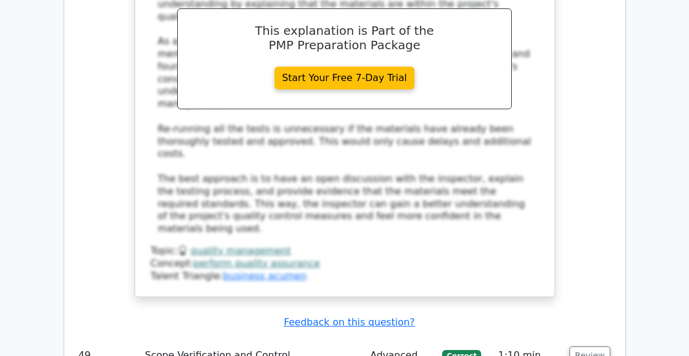
scroll to position [5200, 0]
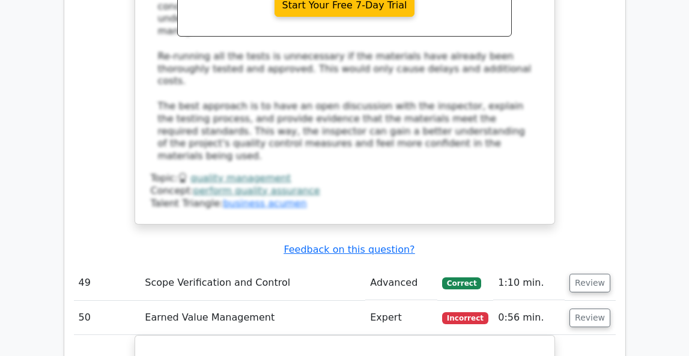
scroll to position [5272, 0]
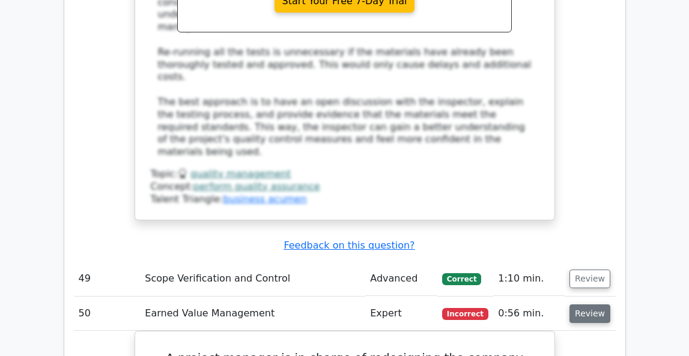
click at [589, 305] on button "Review" at bounding box center [589, 314] width 41 height 19
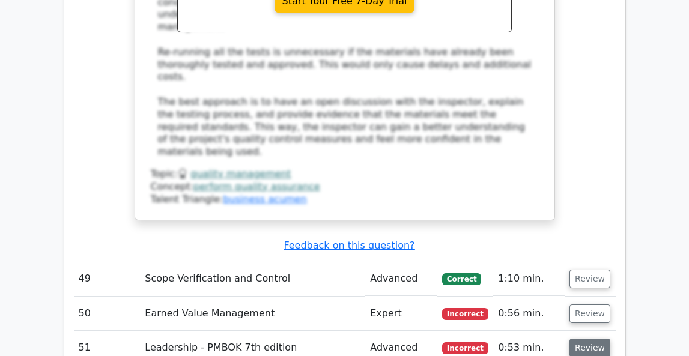
click at [581, 339] on button "Review" at bounding box center [589, 348] width 41 height 19
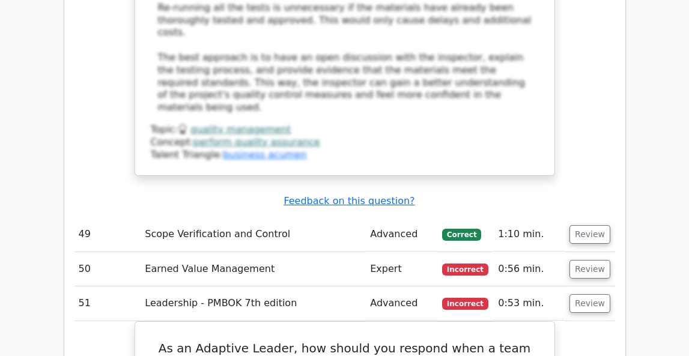
scroll to position [5326, 0]
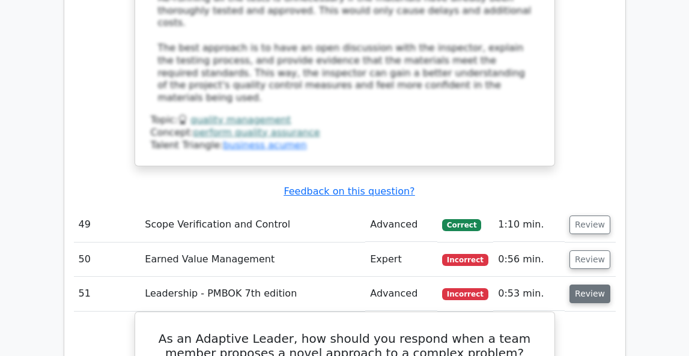
click at [588, 285] on button "Review" at bounding box center [589, 294] width 41 height 19
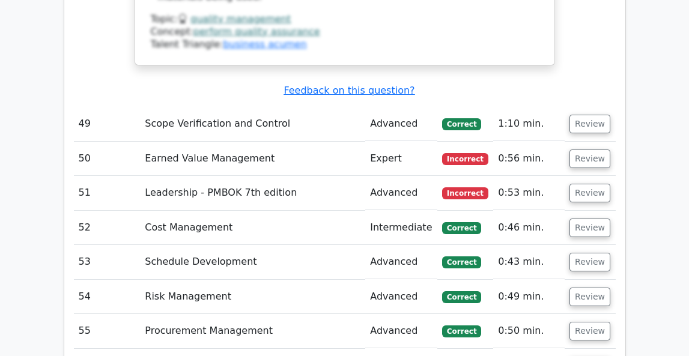
scroll to position [5428, 0]
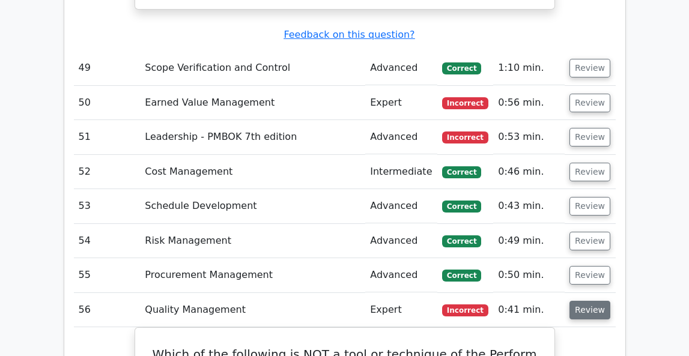
scroll to position [5492, 0]
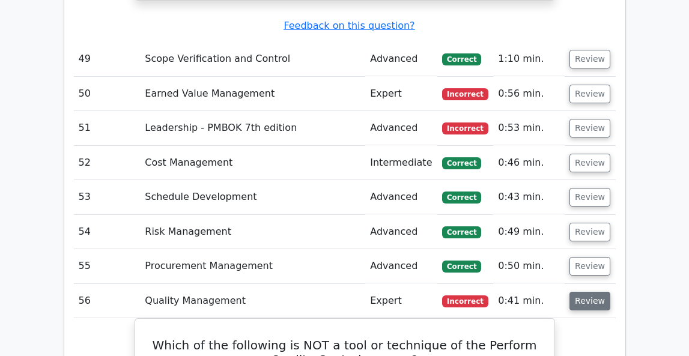
click at [589, 292] on button "Review" at bounding box center [589, 301] width 41 height 19
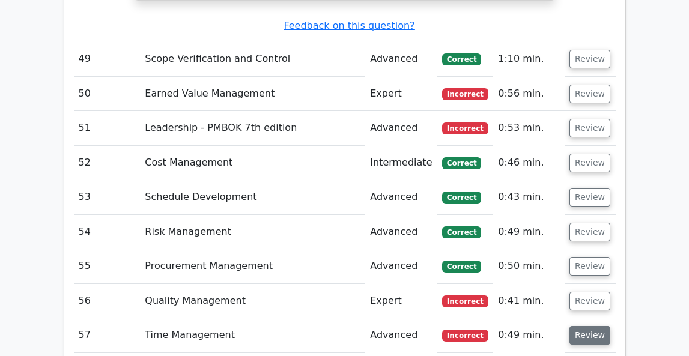
click at [580, 326] on button "Review" at bounding box center [589, 335] width 41 height 19
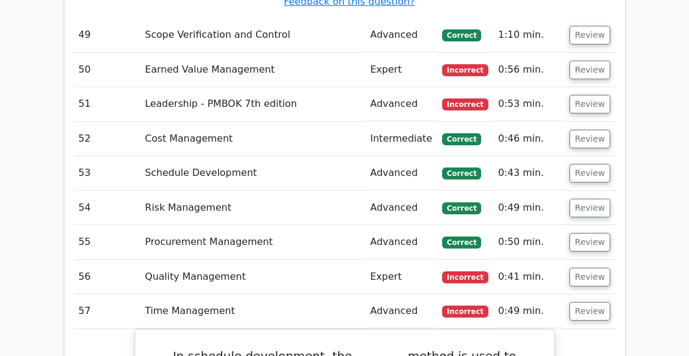
scroll to position [5528, 0]
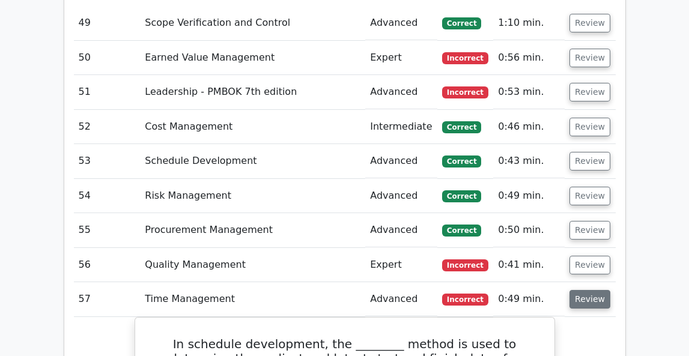
click at [589, 290] on button "Review" at bounding box center [589, 299] width 41 height 19
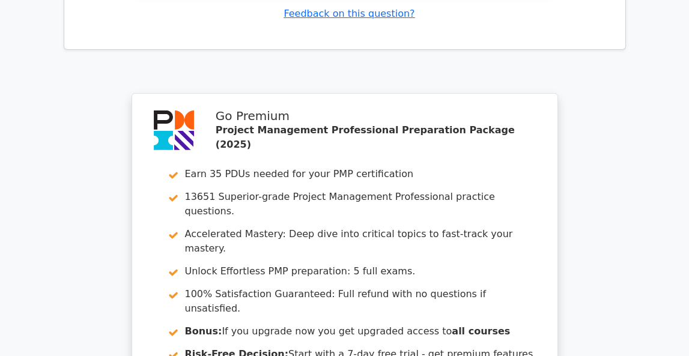
scroll to position [6638, 0]
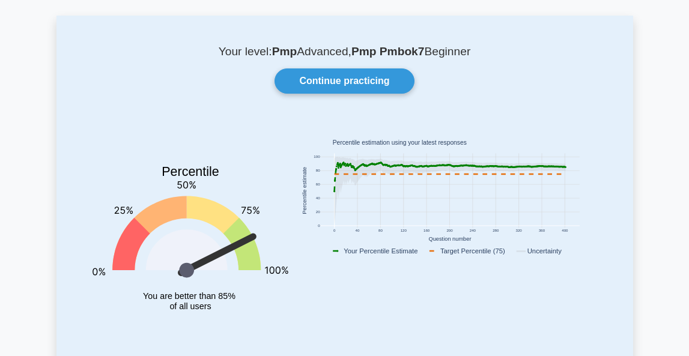
scroll to position [65, 0]
